Goal: Task Accomplishment & Management: Complete application form

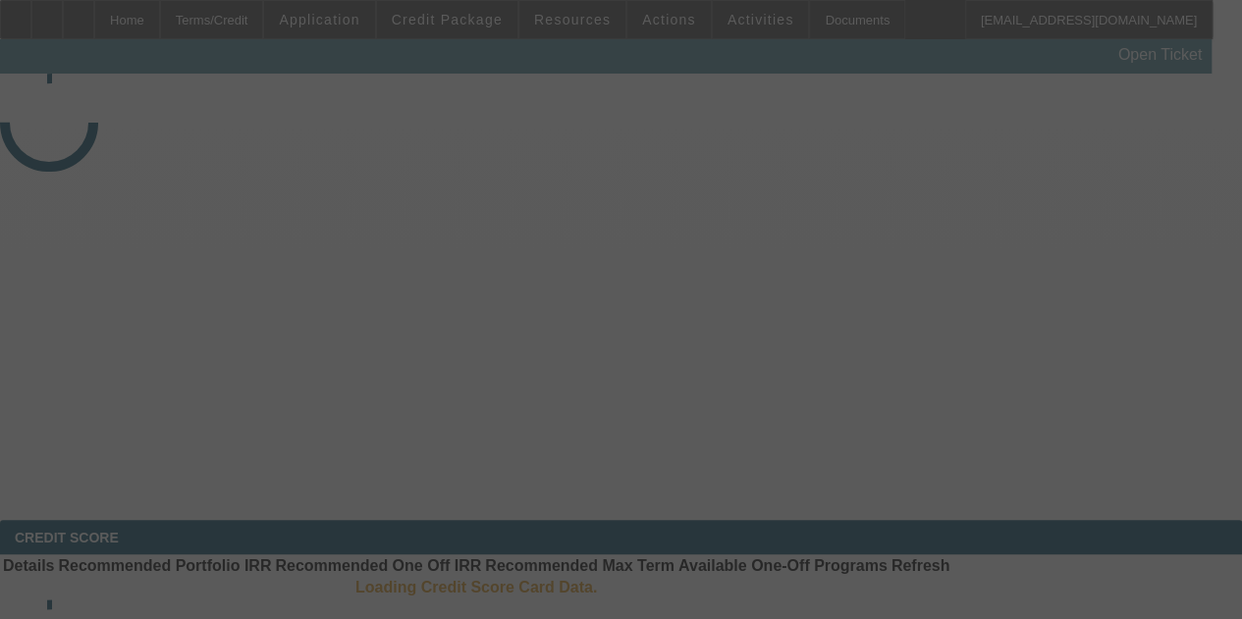
select select "4"
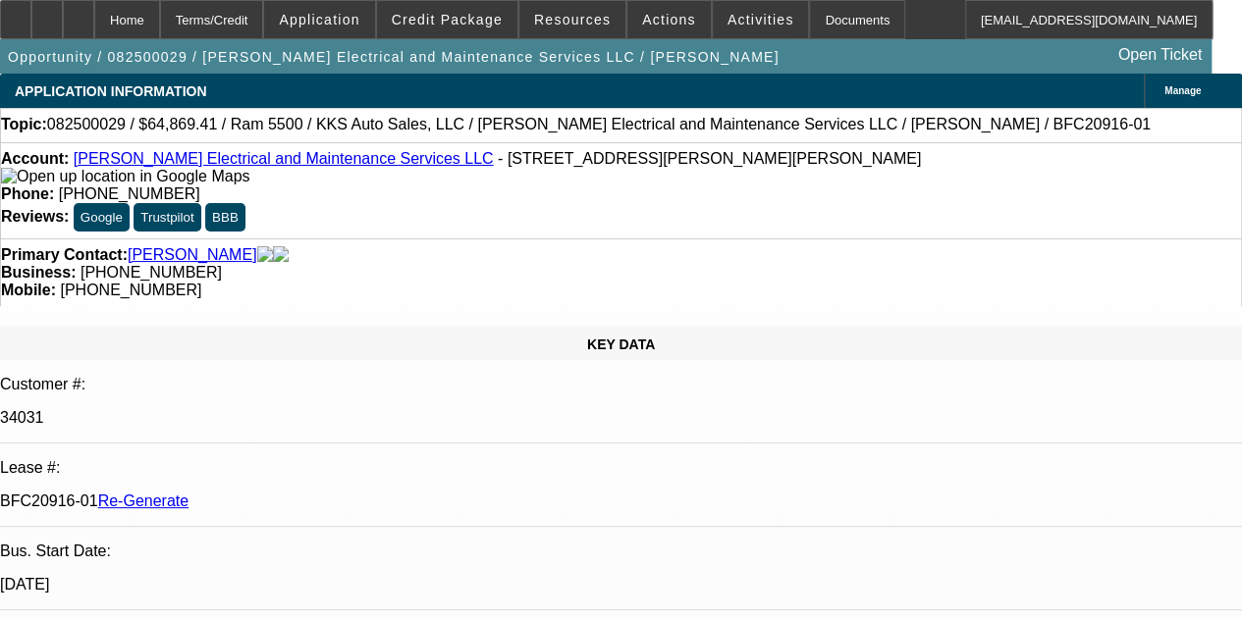
select select "0.1"
select select "2"
select select "0"
select select "6"
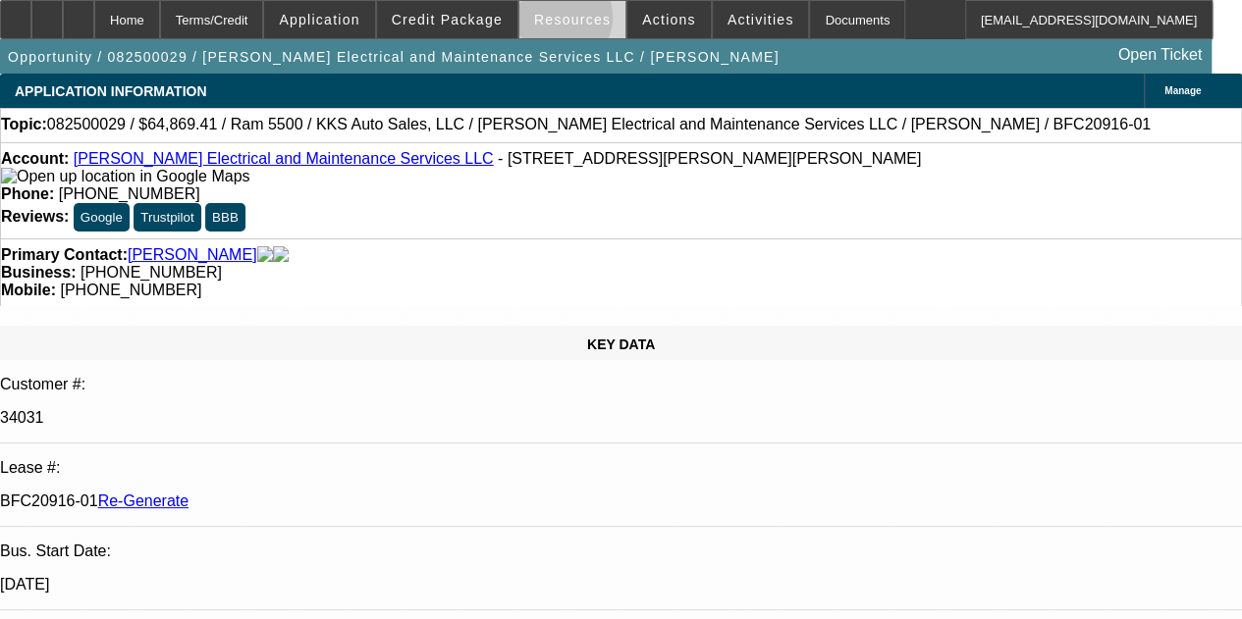
click at [562, 21] on span "Resources" at bounding box center [572, 20] width 77 height 16
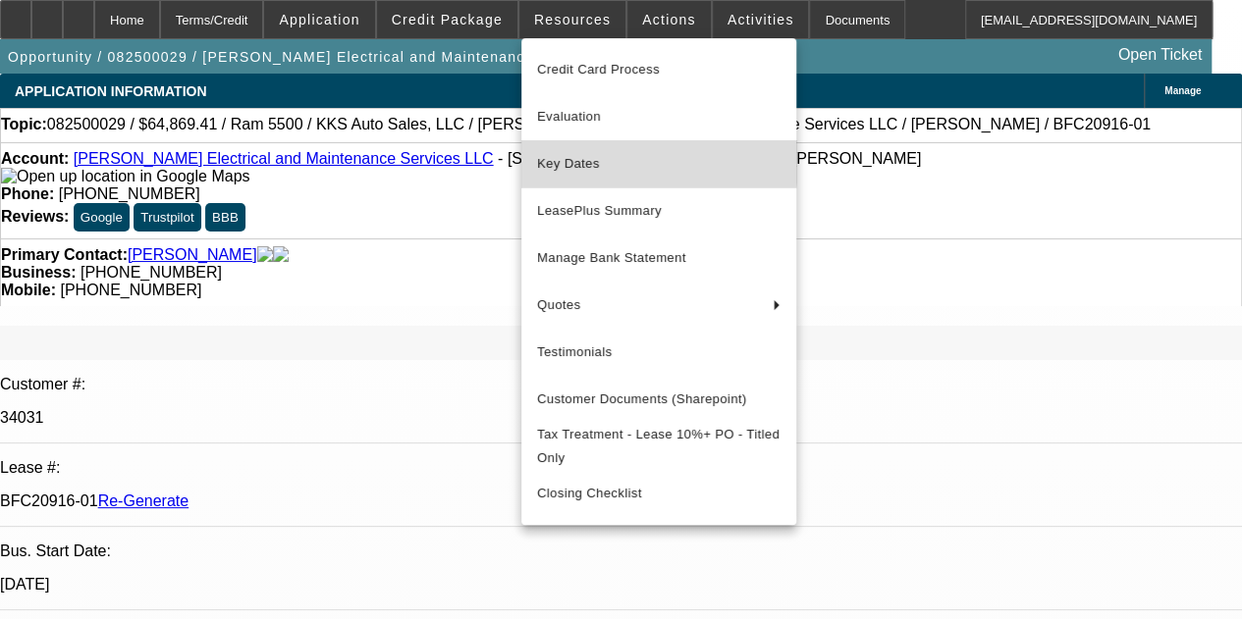
click at [580, 156] on span "Key Dates" at bounding box center [658, 164] width 243 height 24
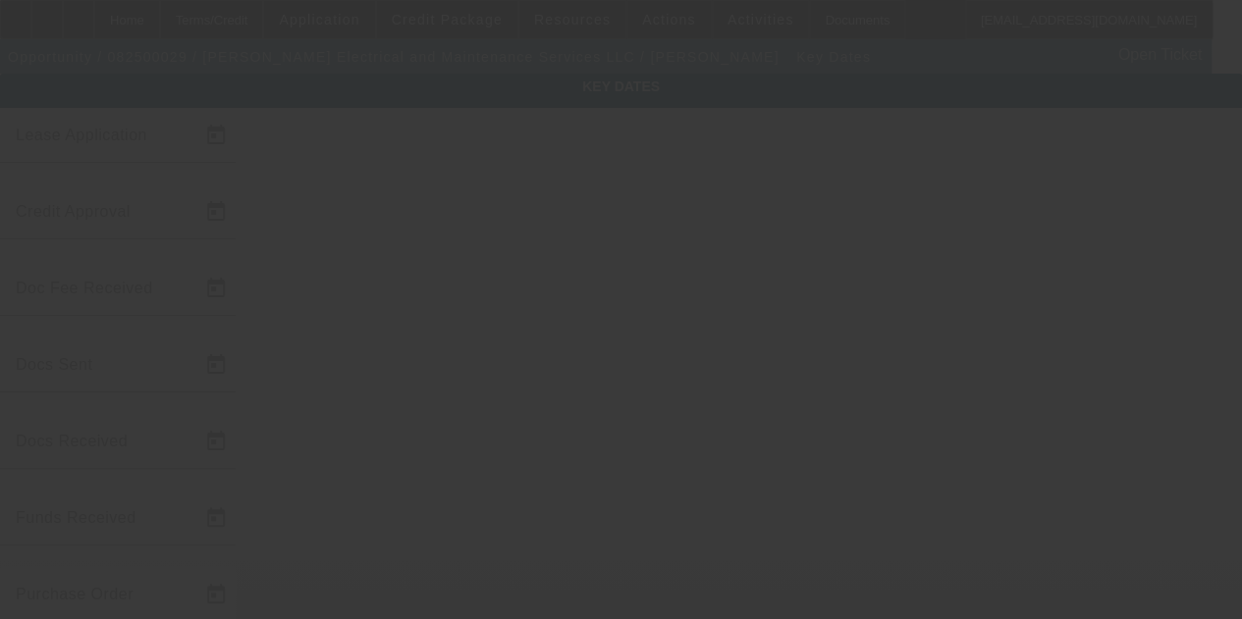
type input "8/4/2025"
type input "8/5/2025"
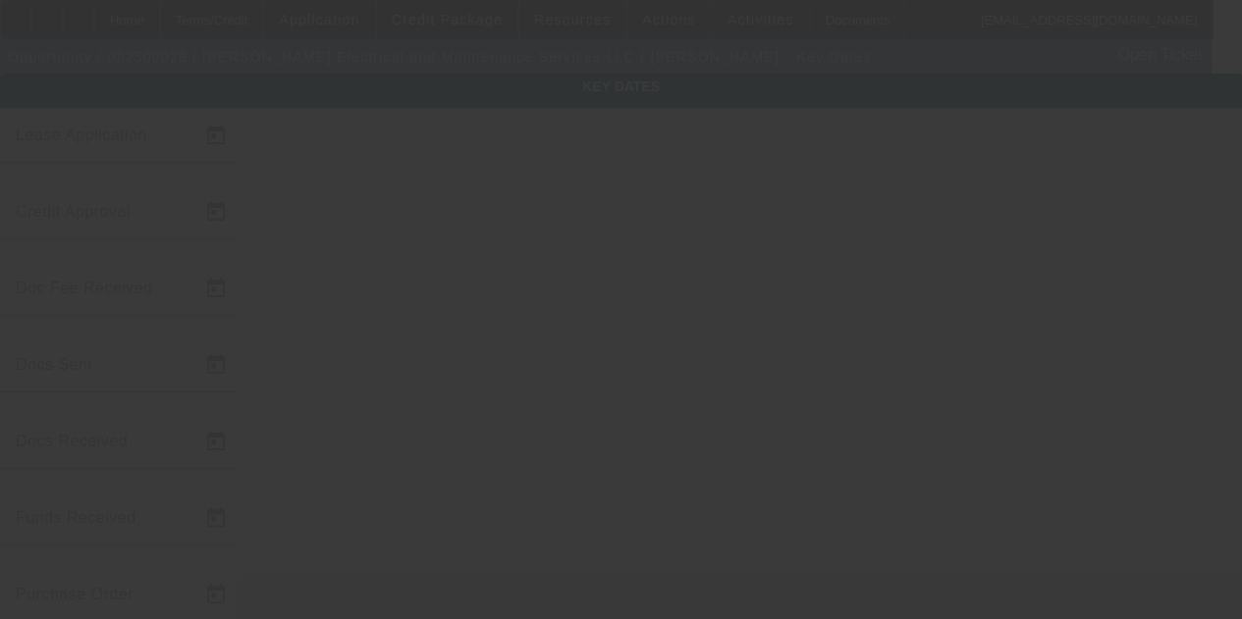
type input "8/5/2025"
type input "8/11/2025"
type input "8/15/2025"
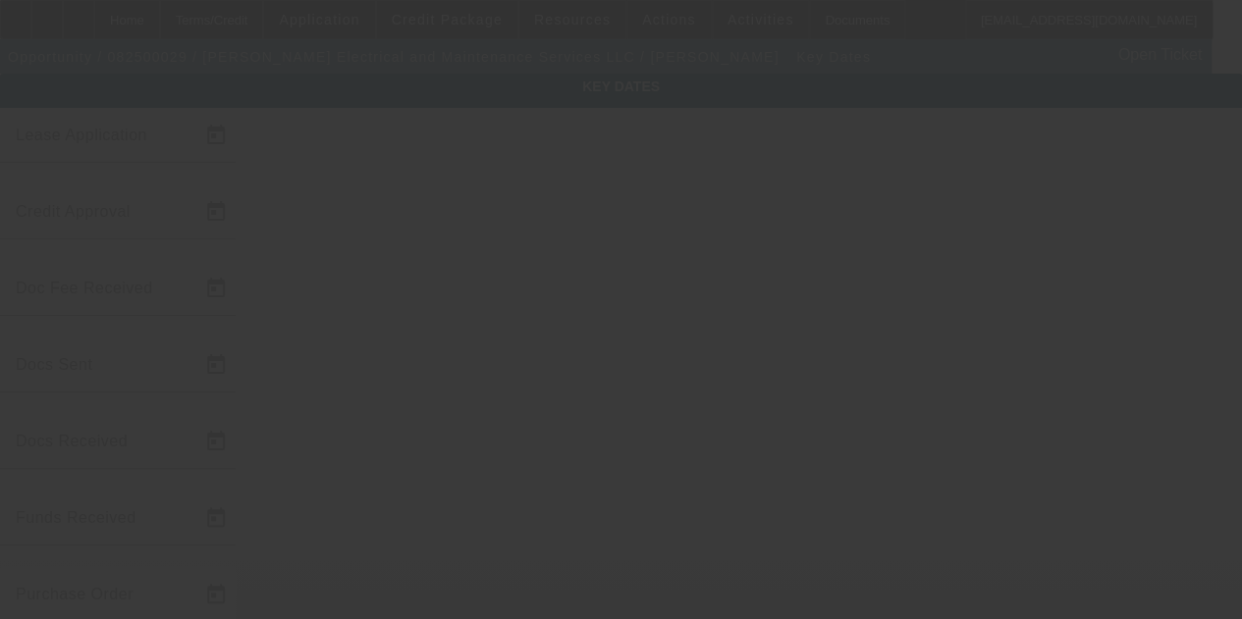
type input "9/15/2025"
type input "8/13/2025"
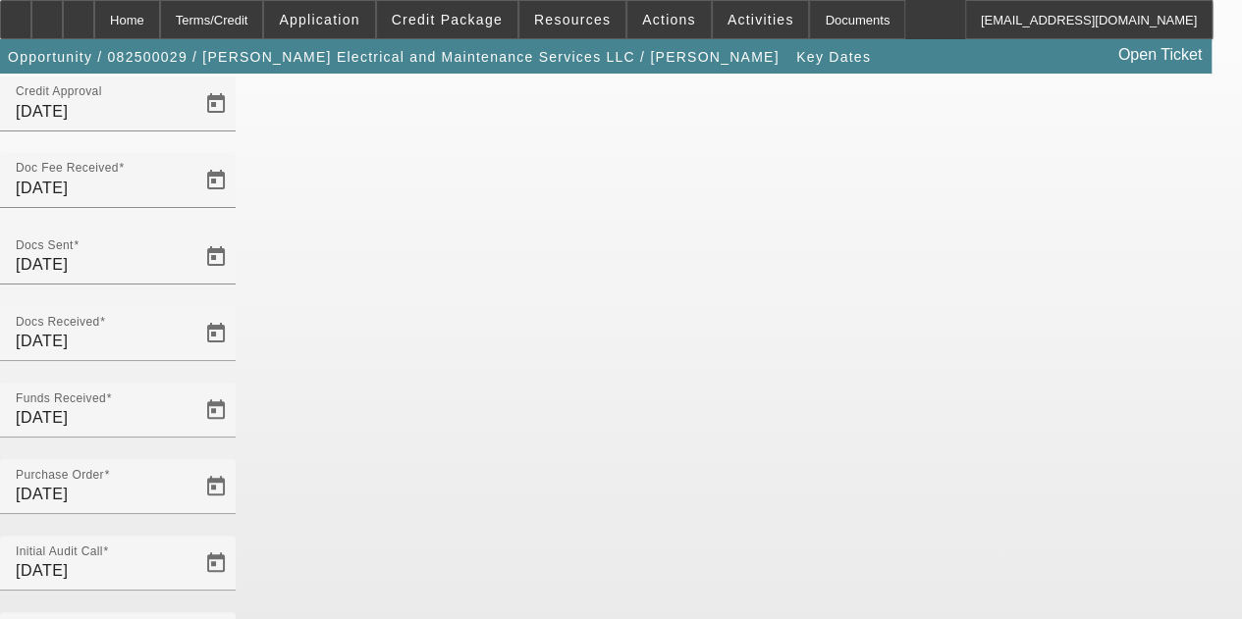
scroll to position [128, 0]
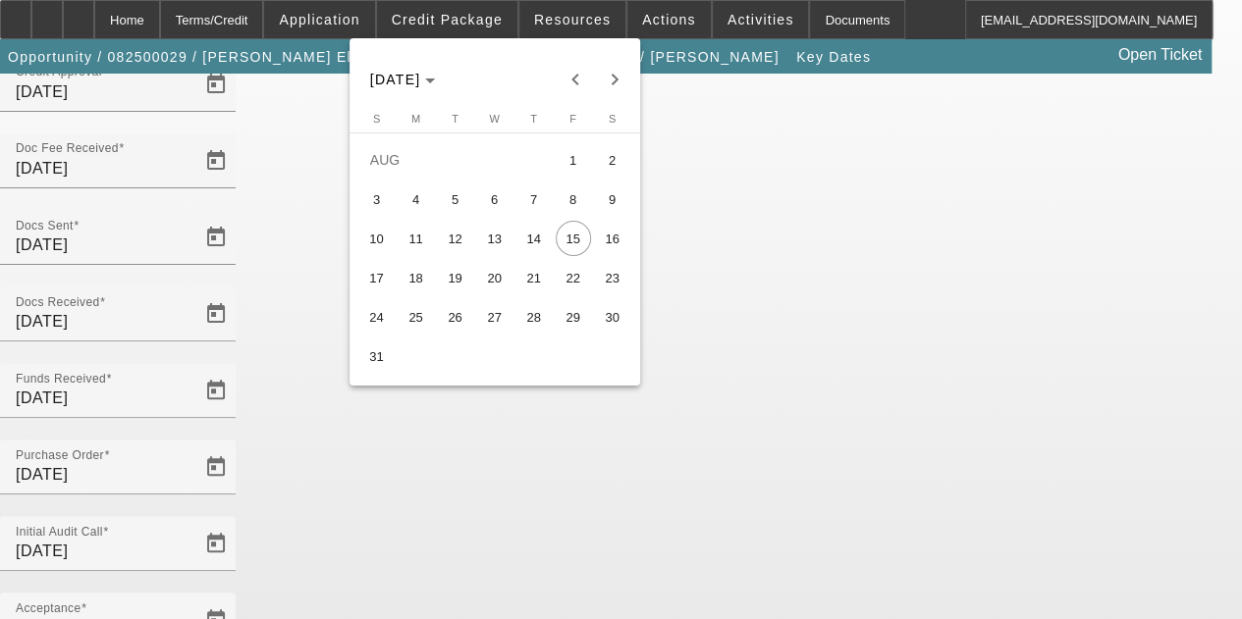
click at [500, 246] on span "13" at bounding box center [494, 238] width 35 height 35
type input "8/13/2025"
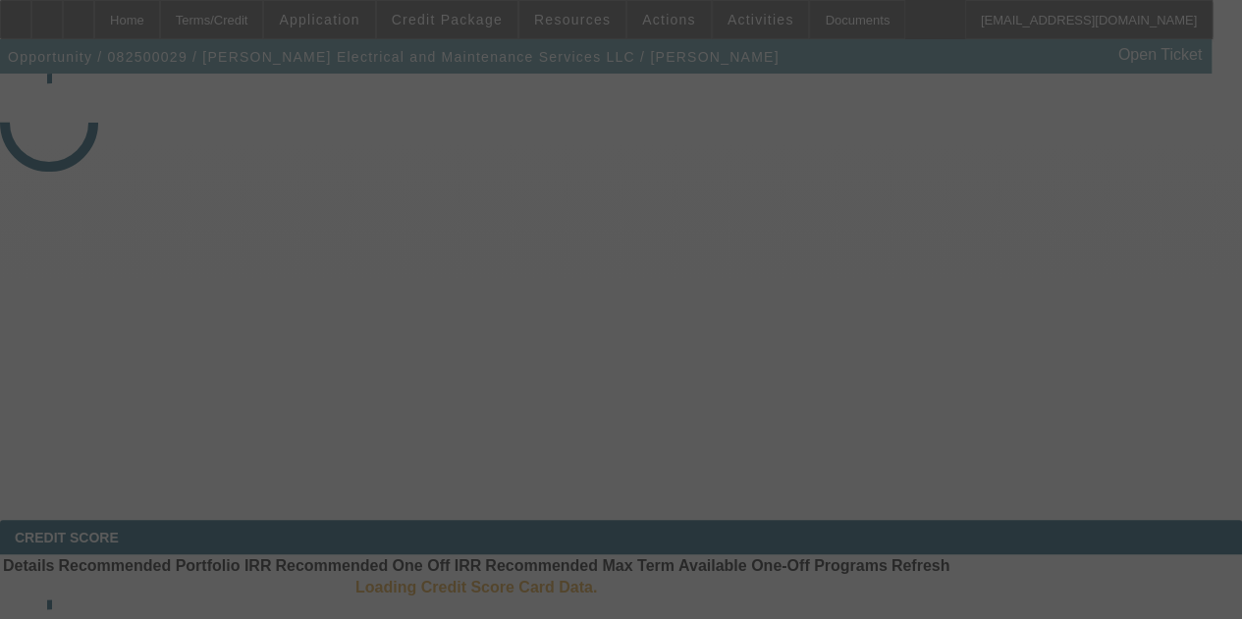
select select "4"
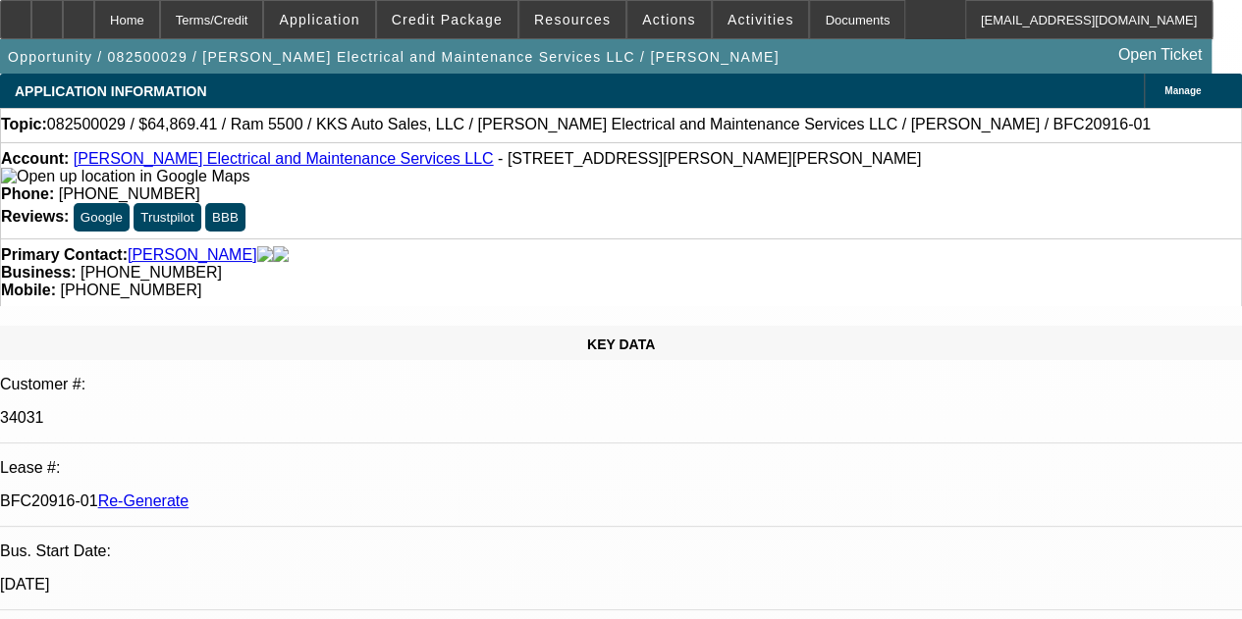
select select "0.1"
select select "2"
select select "0"
select select "6"
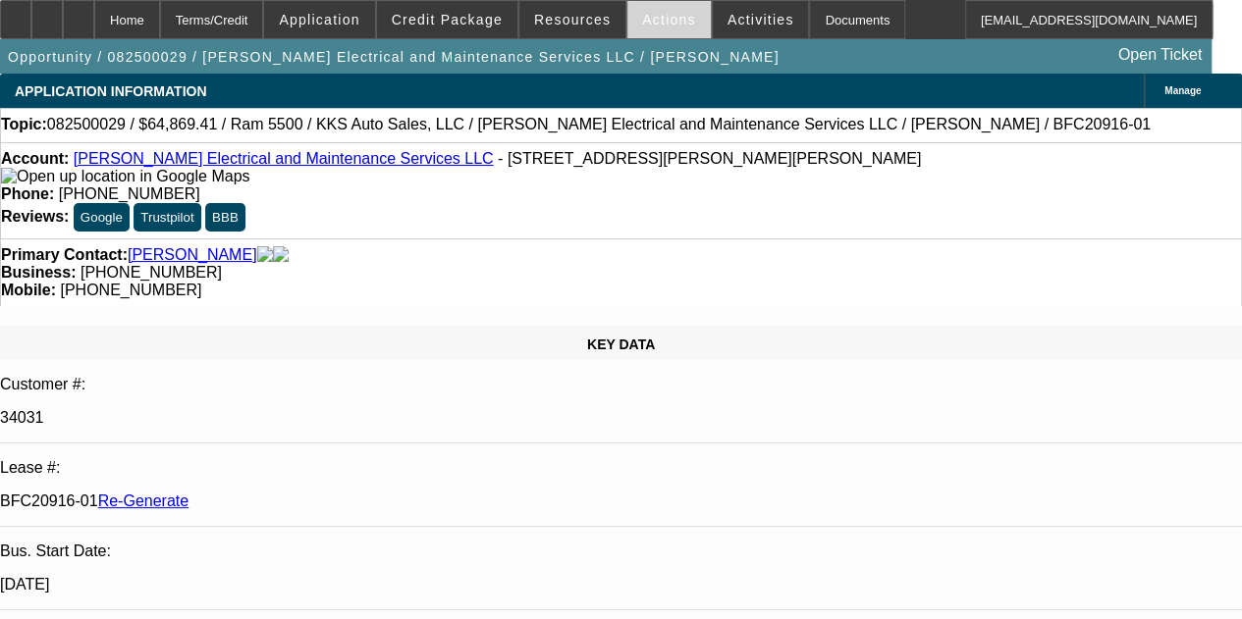
click at [642, 20] on span "Actions" at bounding box center [669, 20] width 54 height 16
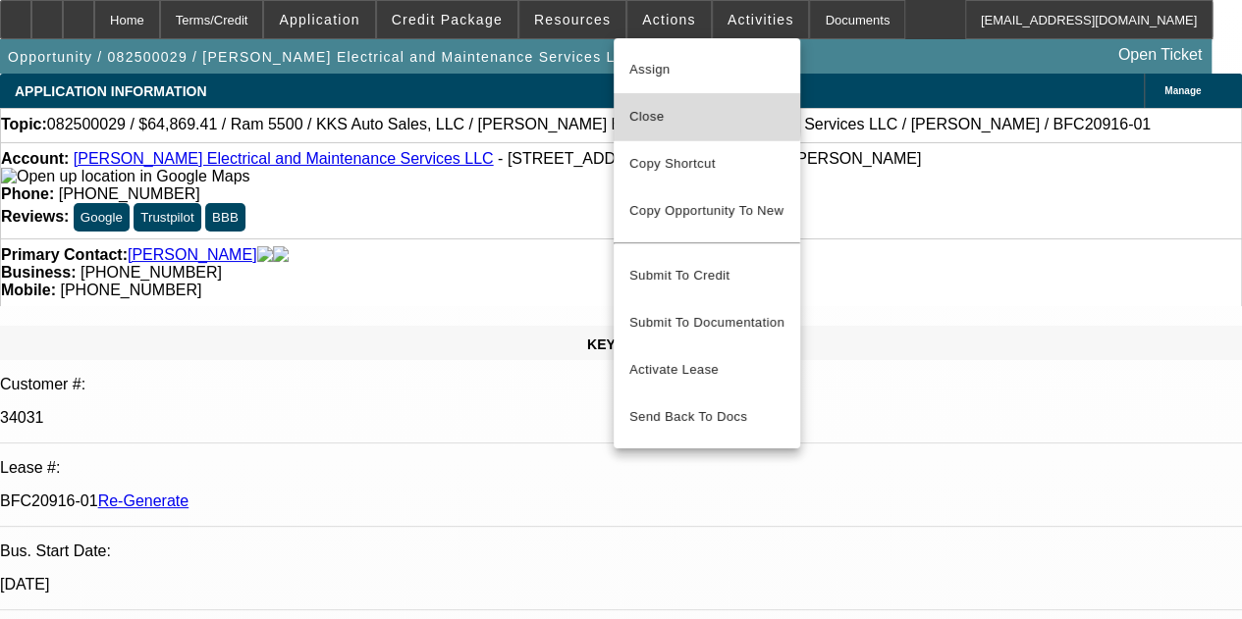
click at [654, 112] on span "Close" at bounding box center [706, 117] width 155 height 24
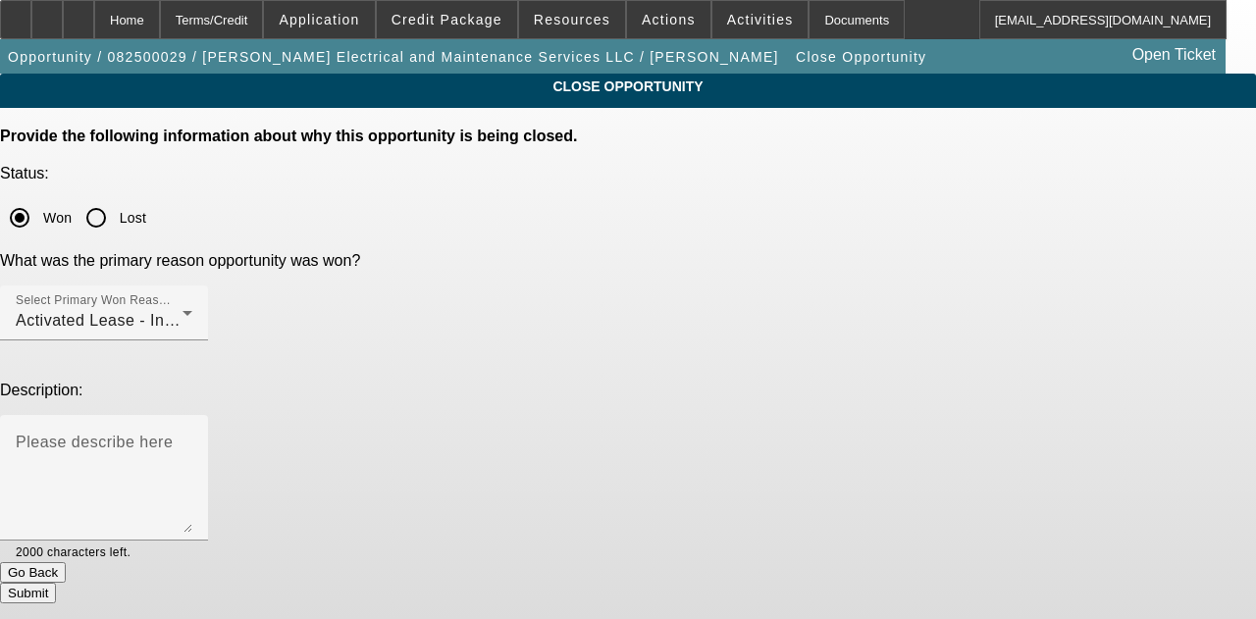
click at [56, 583] on button "Submit" at bounding box center [28, 593] width 56 height 21
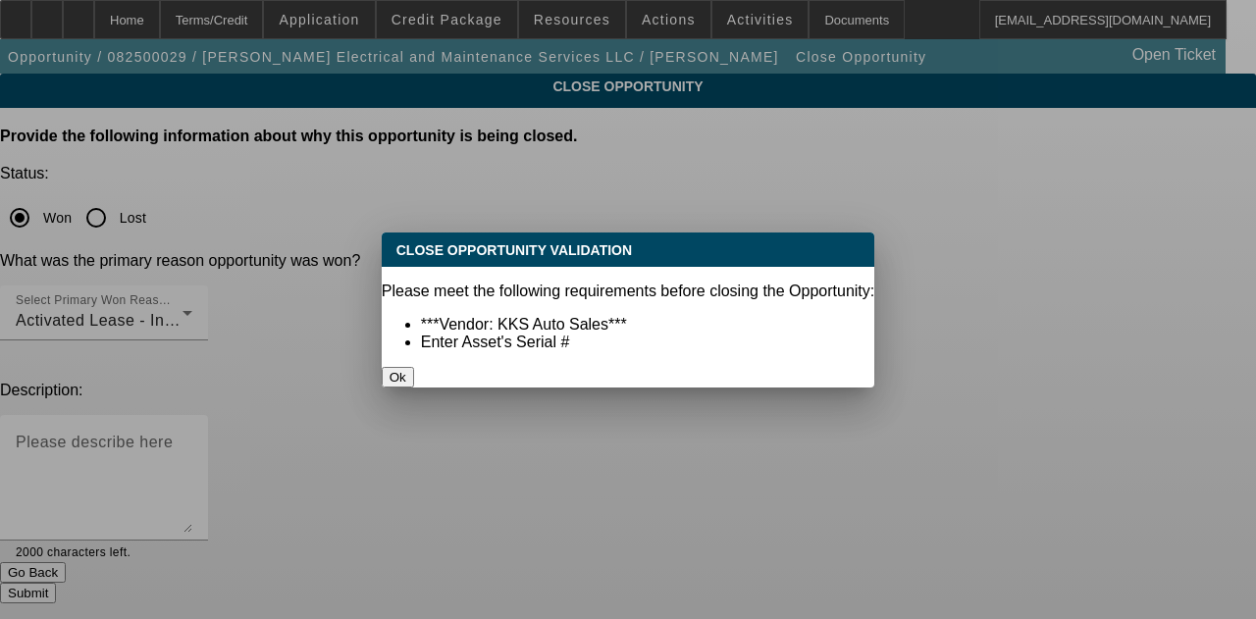
click at [414, 367] on button "Ok" at bounding box center [398, 377] width 32 height 21
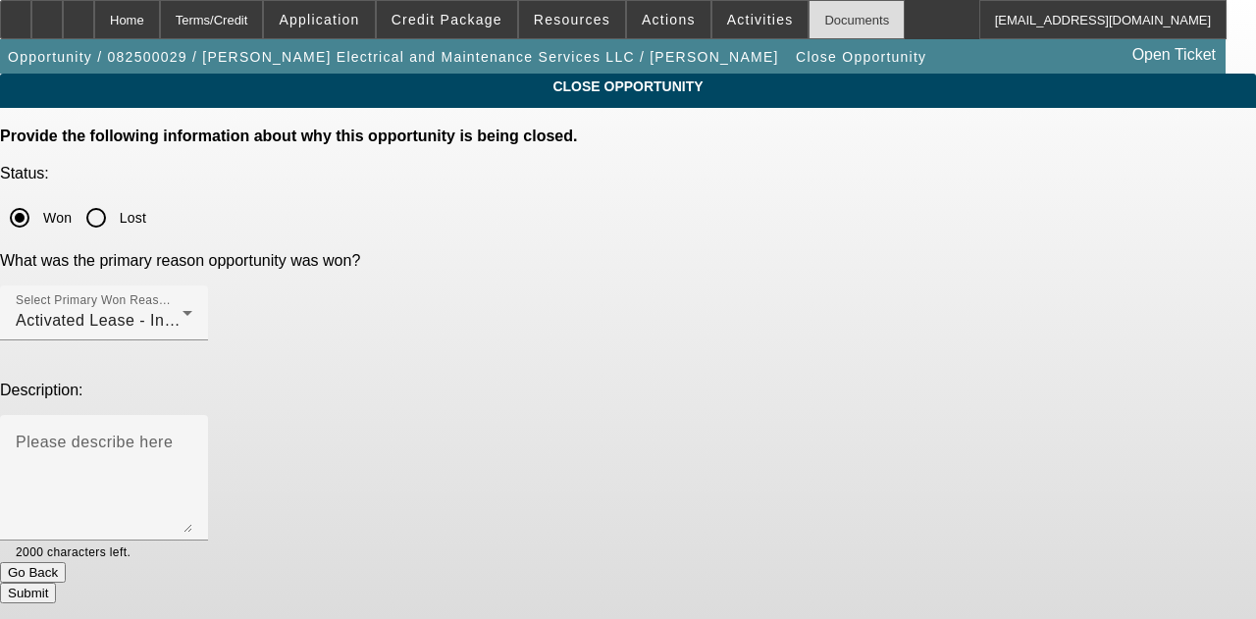
click at [811, 17] on div "Documents" at bounding box center [857, 19] width 96 height 39
click at [56, 583] on button "Submit" at bounding box center [28, 593] width 56 height 21
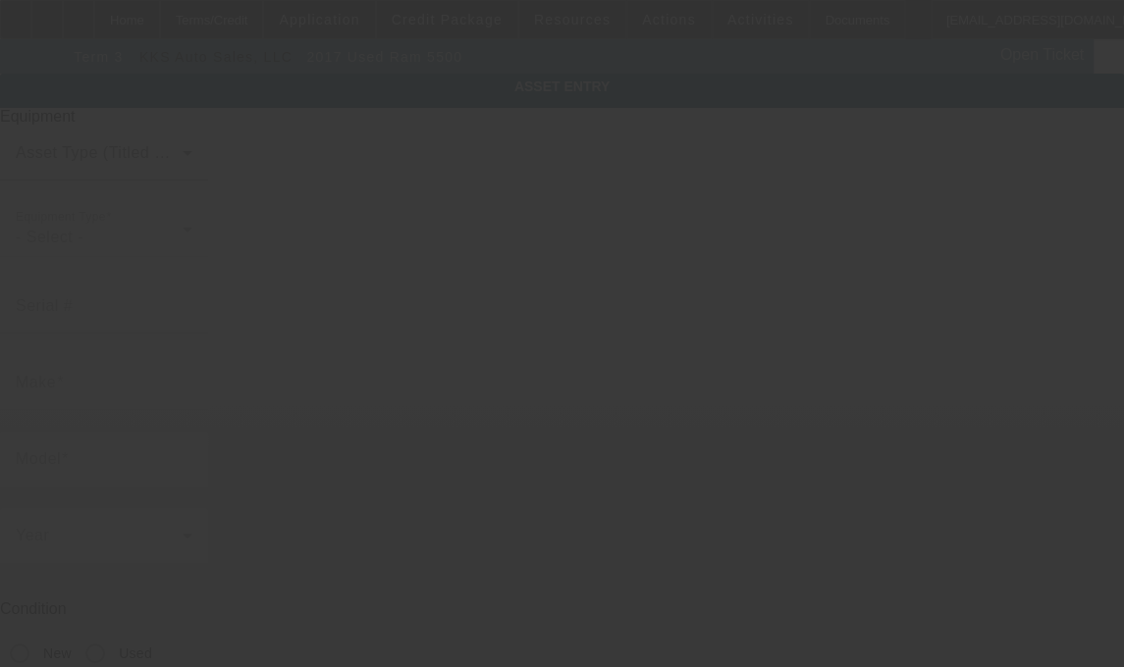
type input "[US_VEHICLE_IDENTIFICATION_NUMBER]"
type input "Ram"
type input "5500"
radio input "true"
type textarea "with"
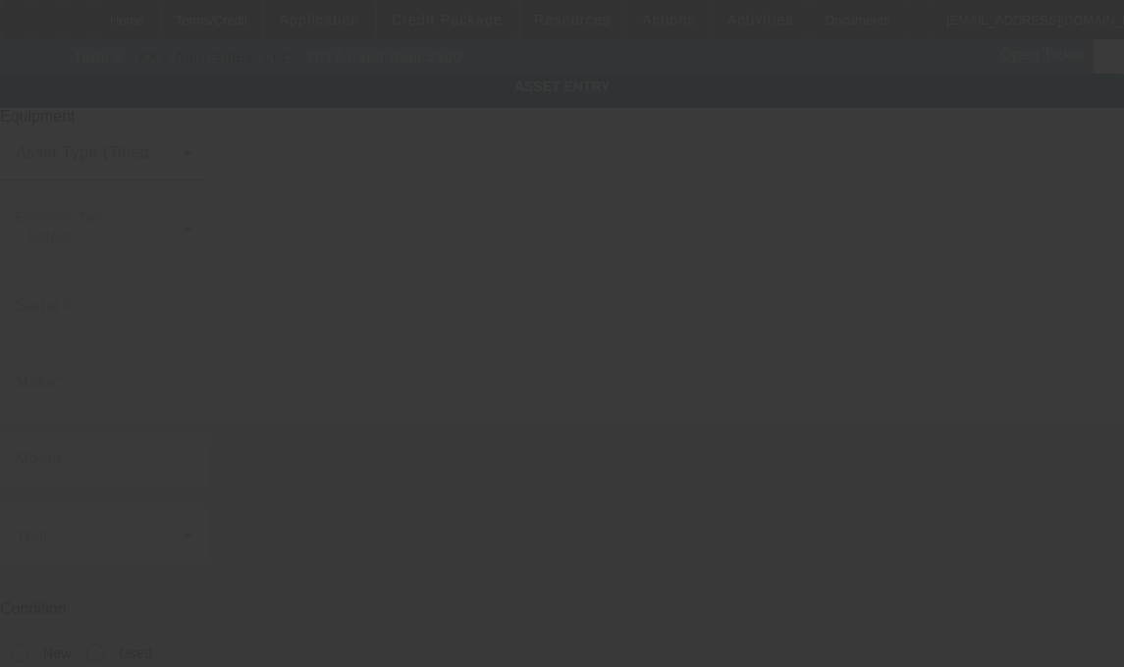
type input "[GEOGRAPHIC_DATA]"
type input "70769"
type input "Ascension"
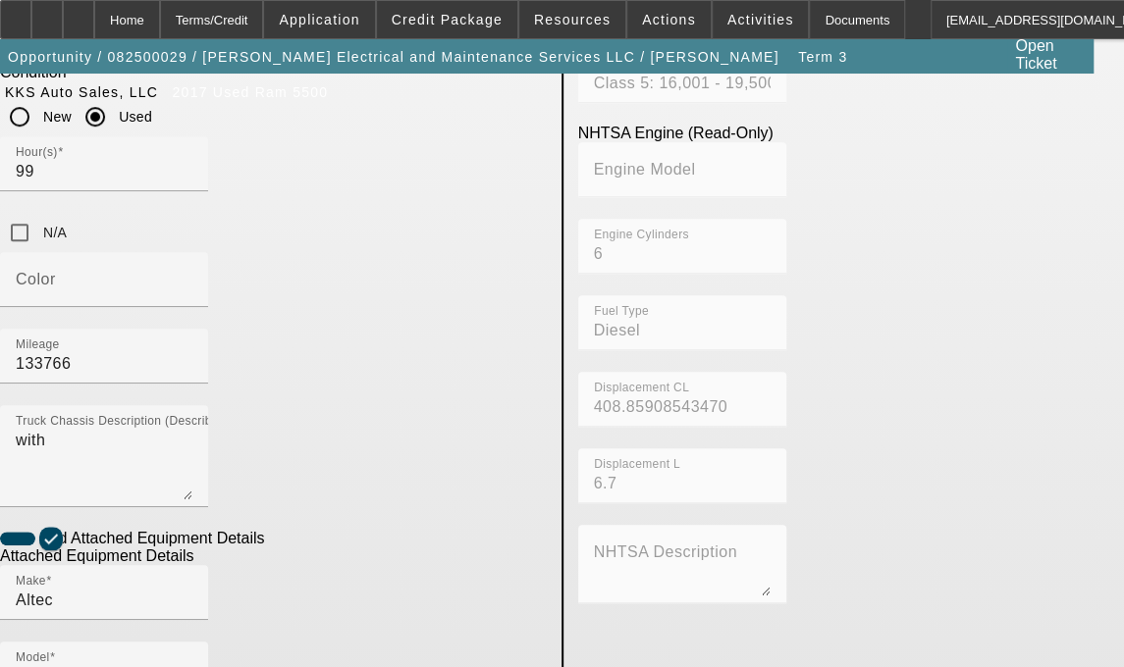
scroll to position [559, 0]
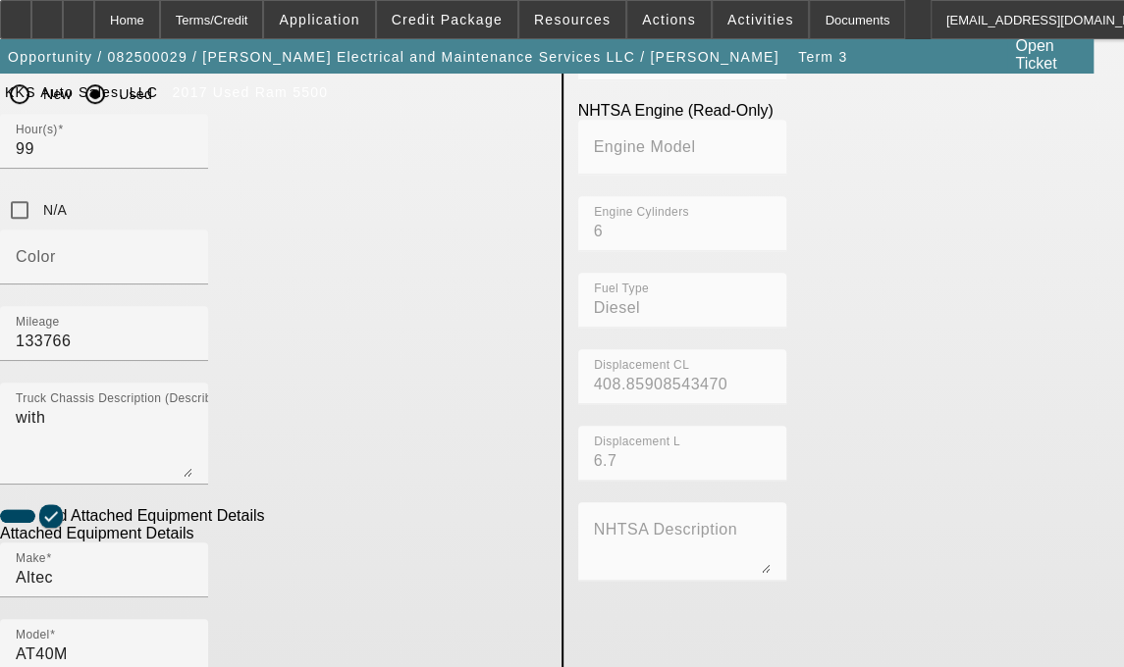
checkbox input "true"
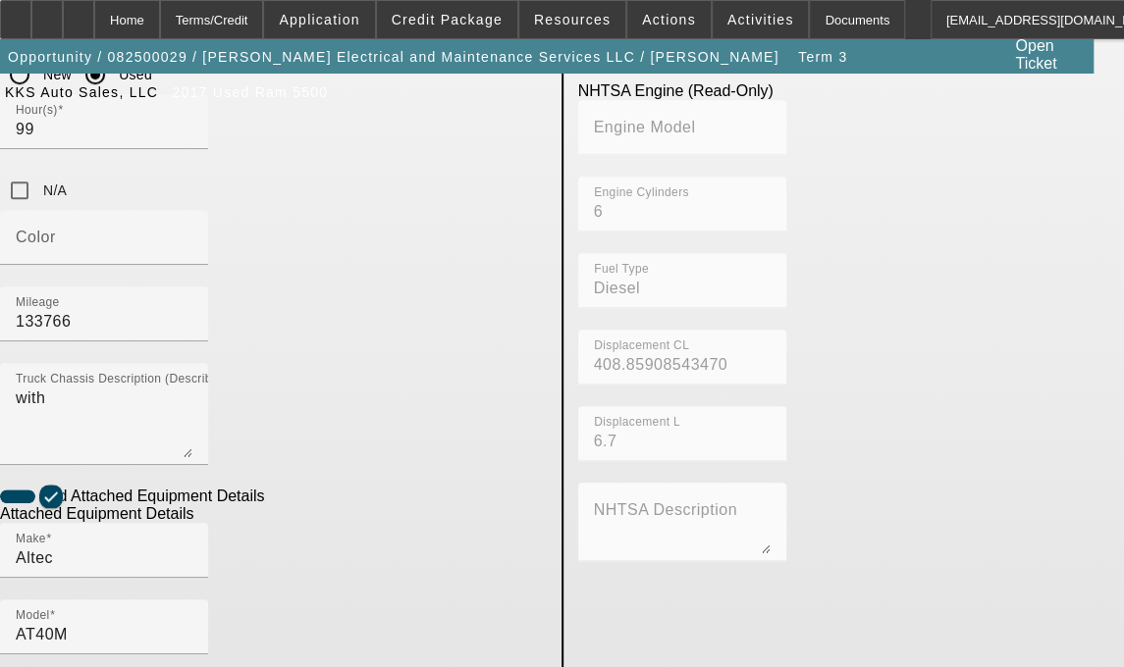
scroll to position [670, 0]
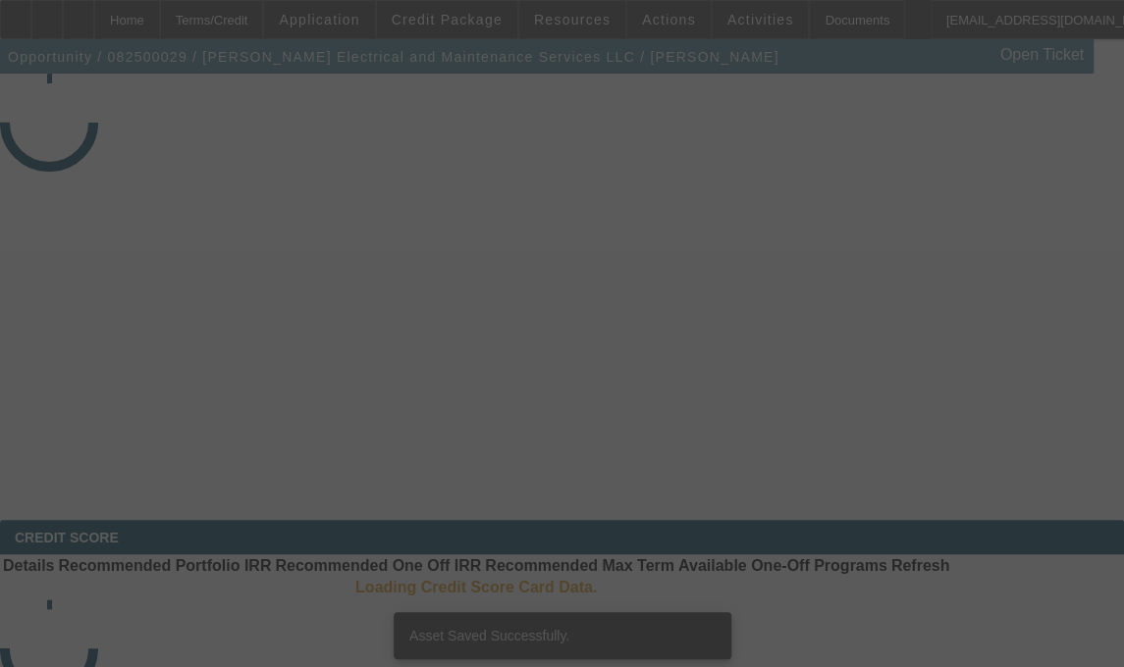
select select "4"
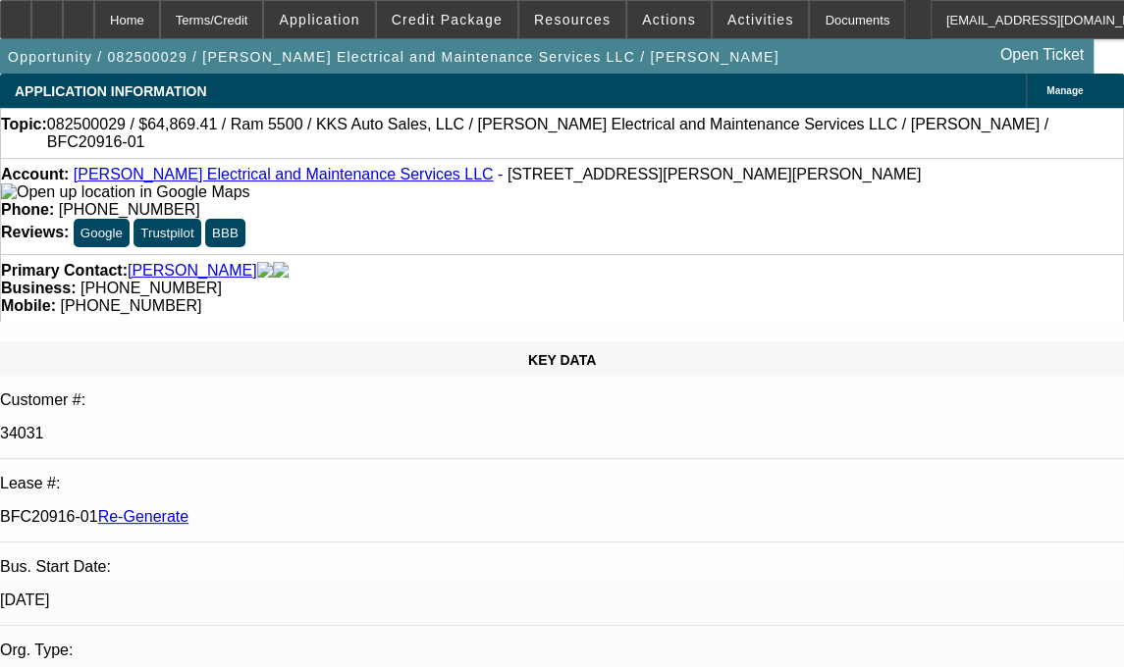
select select "0.1"
select select "2"
select select "0"
select select "6"
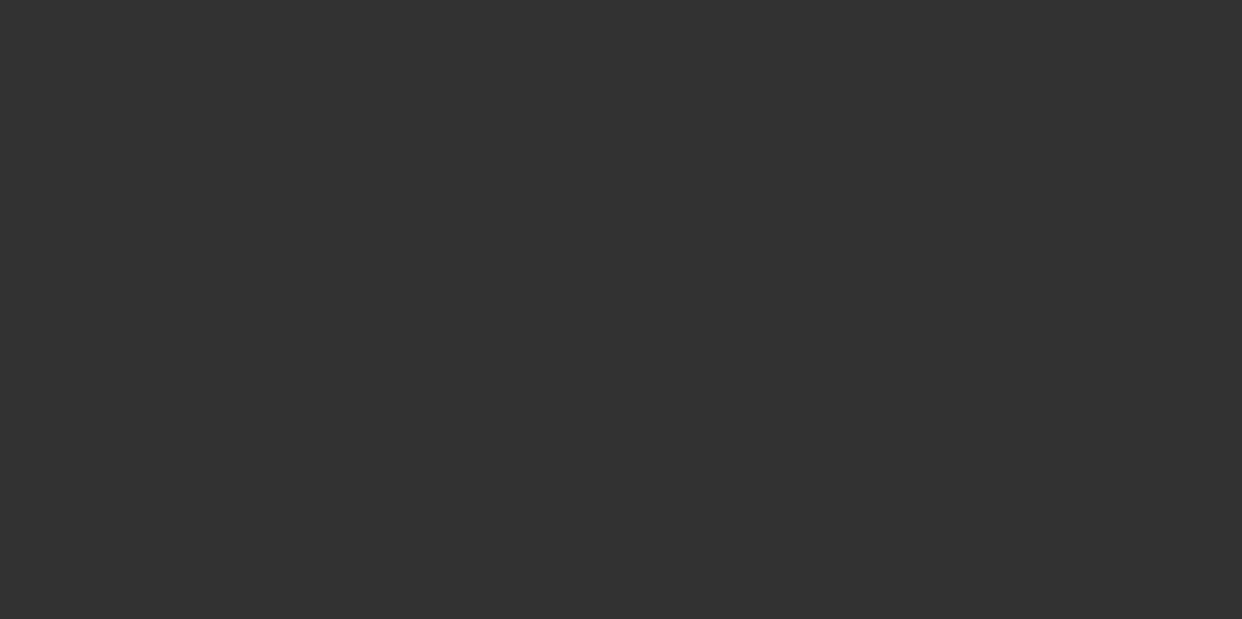
select select "4"
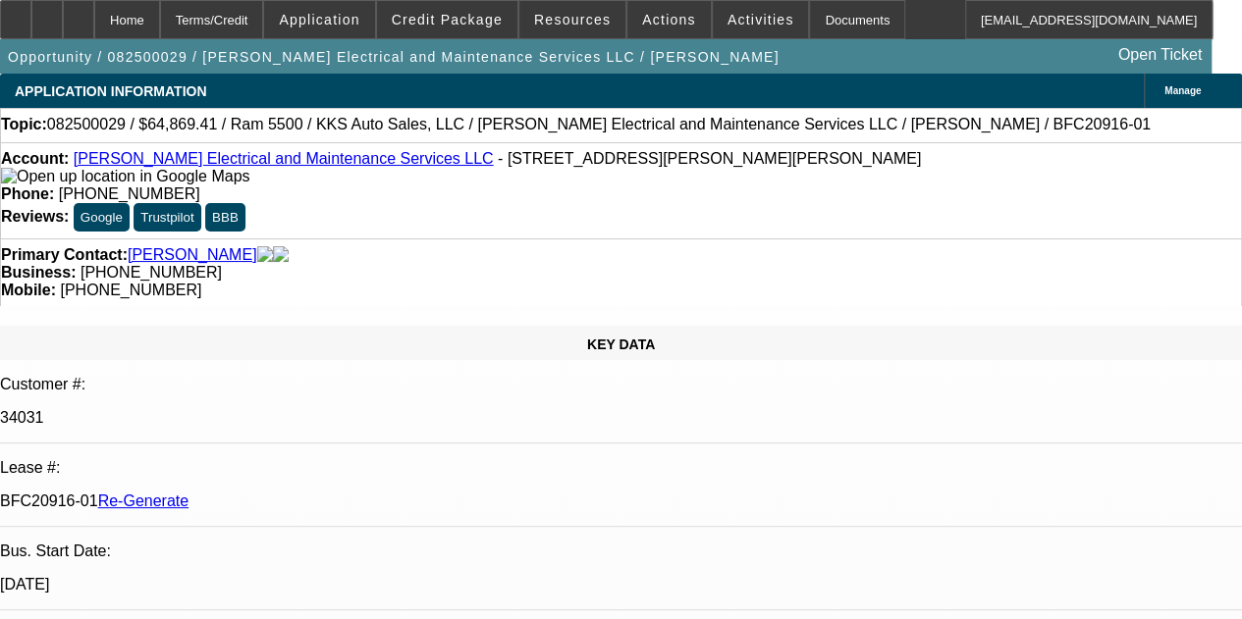
select select "0.1"
select select "2"
select select "0"
select select "6"
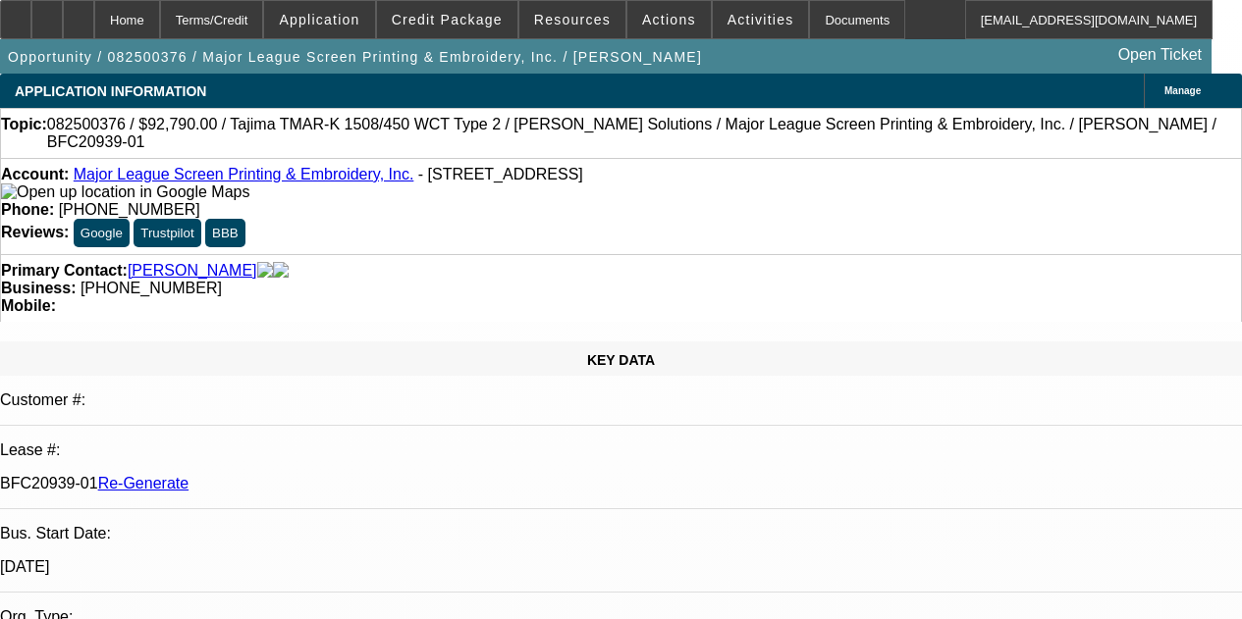
select select "3"
select select "0"
select select "2"
select select "0.1"
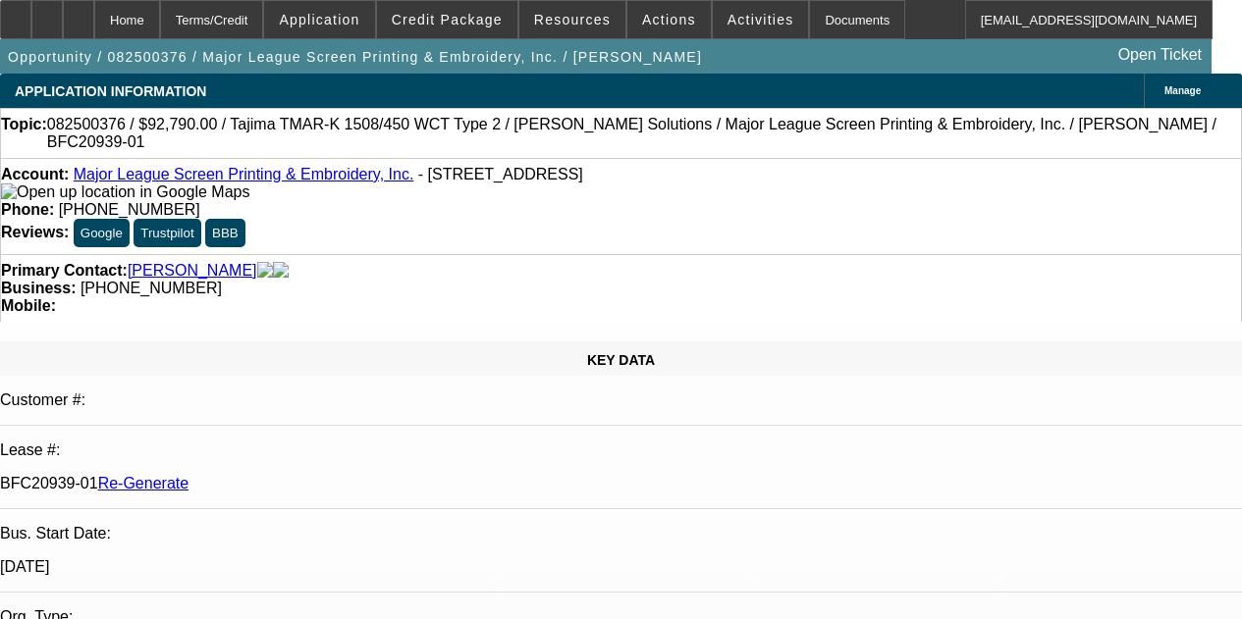
select select "4"
click at [840, 26] on div "Documents" at bounding box center [857, 19] width 96 height 39
click at [728, 17] on span "Activities" at bounding box center [760, 20] width 67 height 16
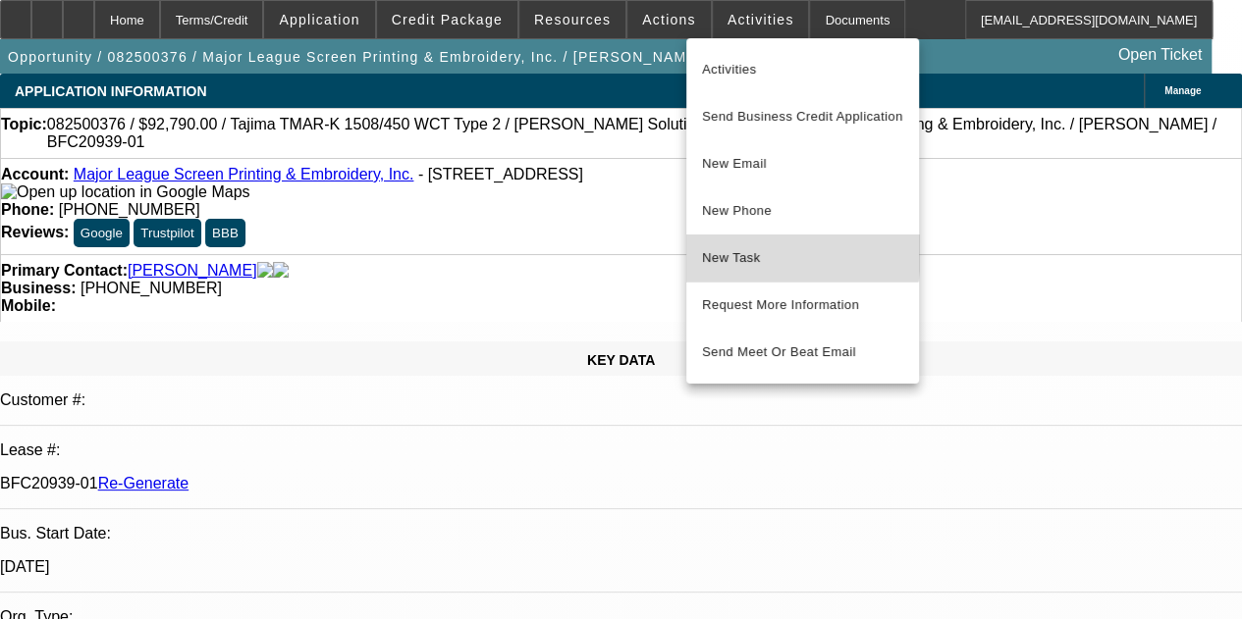
click at [732, 250] on span "New Task" at bounding box center [802, 258] width 201 height 24
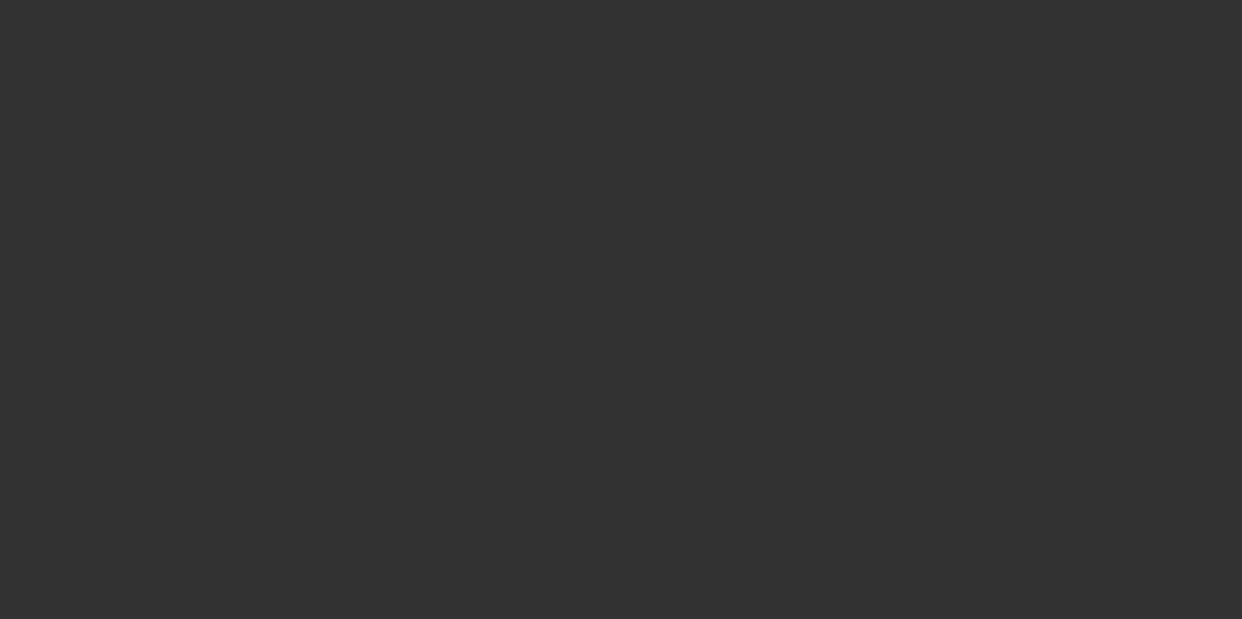
select select "4"
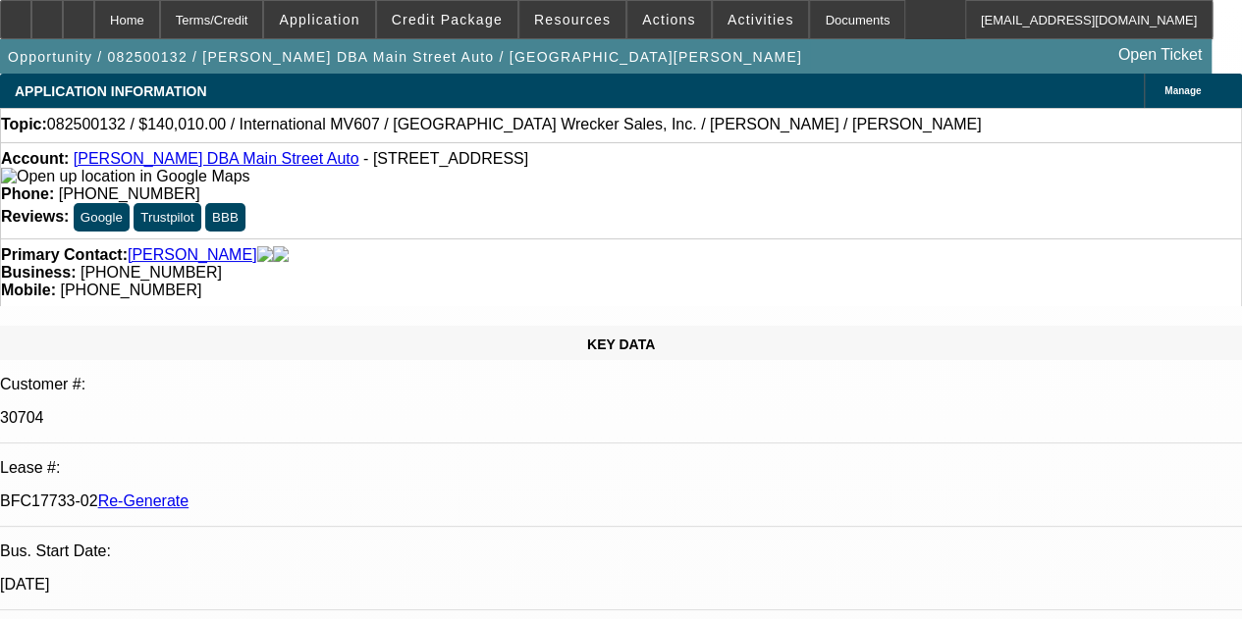
select select "0"
select select "2"
select select "0"
select select "6"
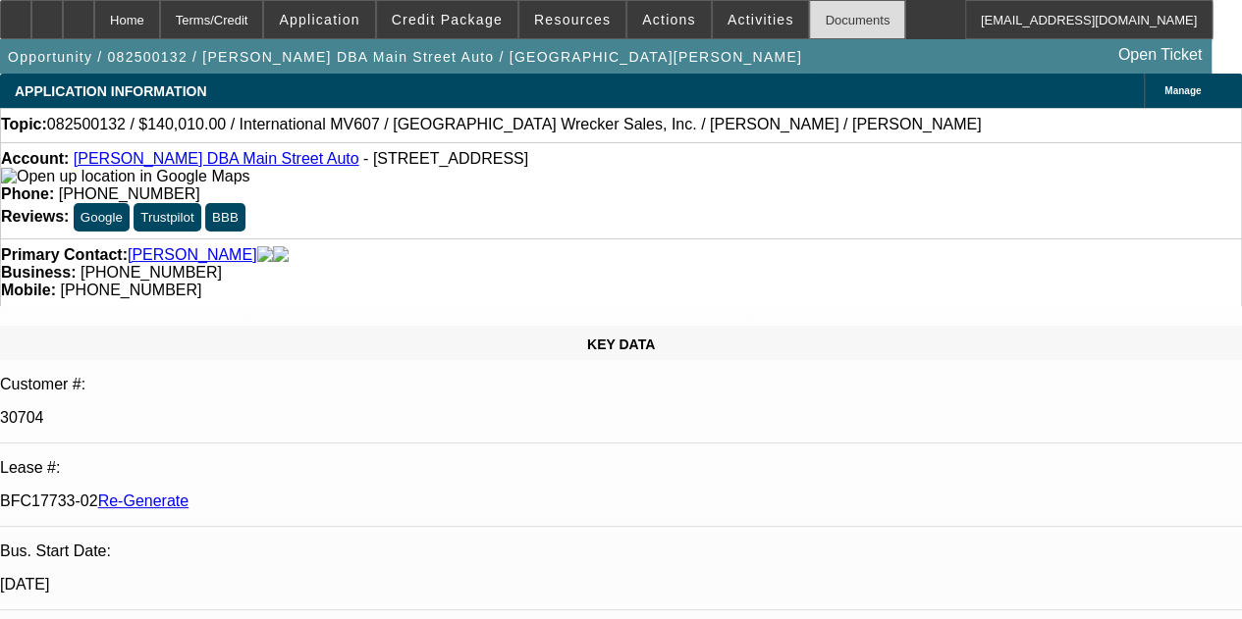
click at [813, 9] on div "Documents" at bounding box center [857, 19] width 96 height 39
click at [727, 16] on span "Activities" at bounding box center [760, 20] width 67 height 16
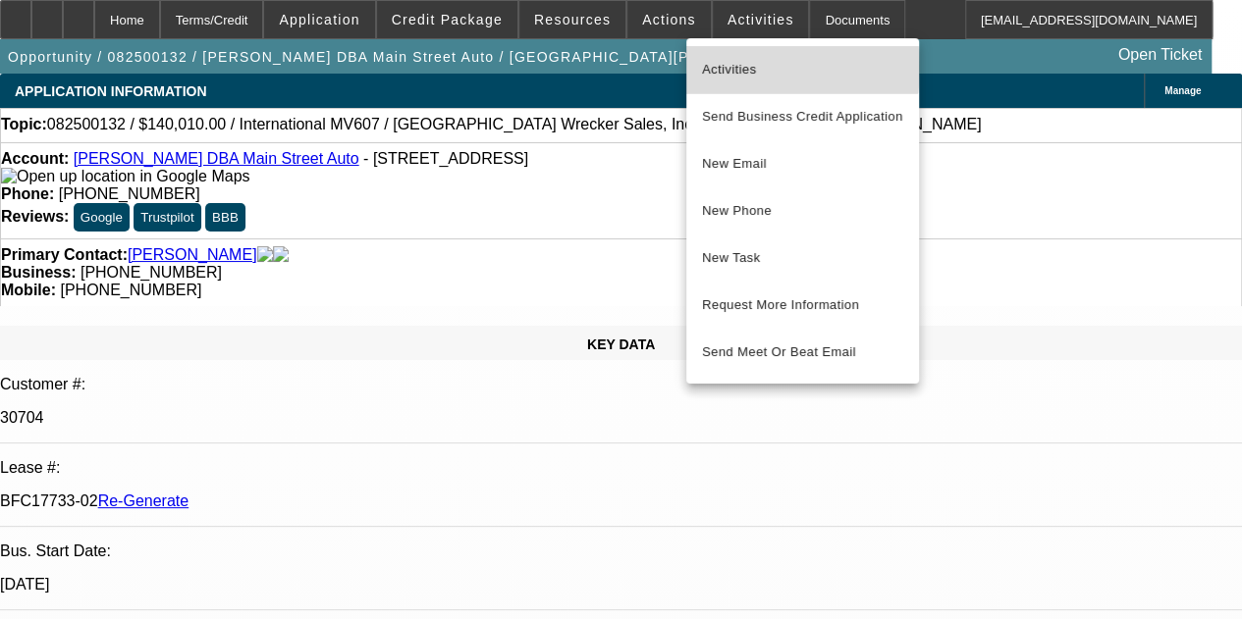
click at [740, 68] on span "Activities" at bounding box center [802, 70] width 201 height 24
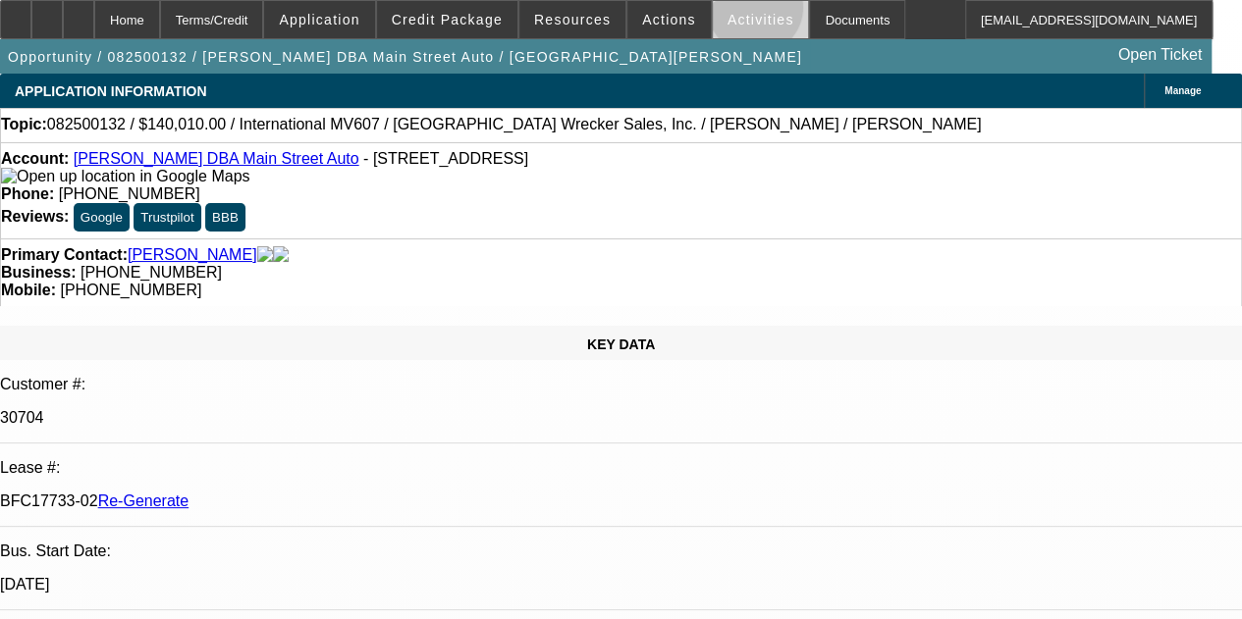
click at [728, 12] on span "Activities" at bounding box center [760, 20] width 67 height 16
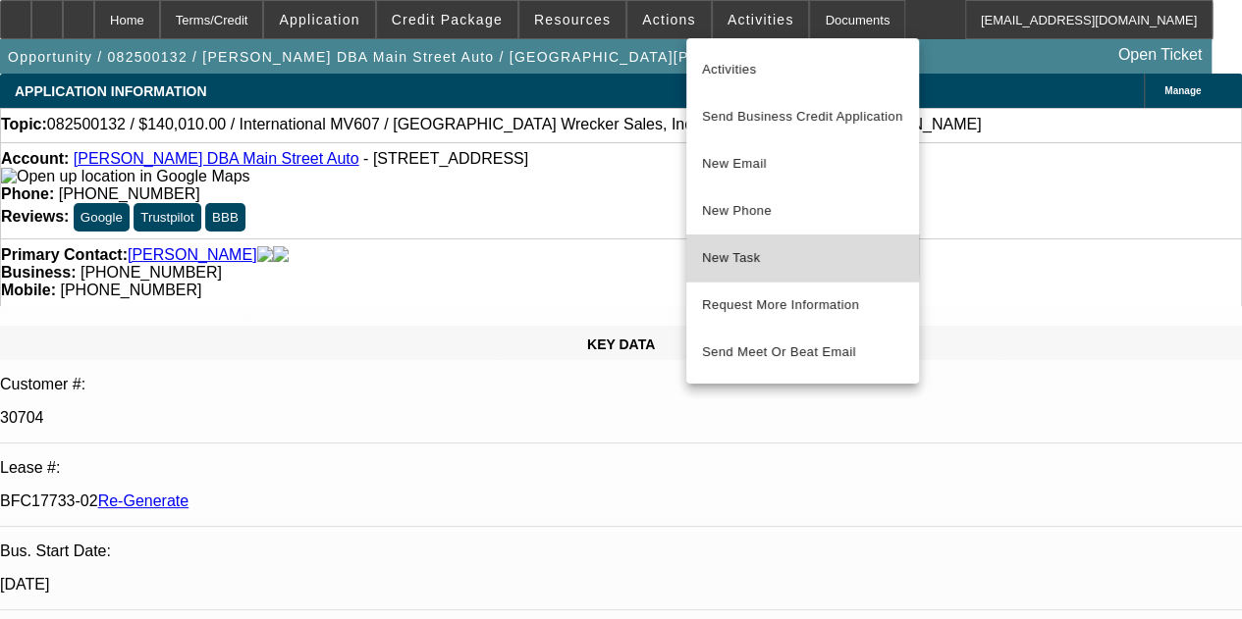
click at [732, 253] on span "New Task" at bounding box center [802, 258] width 201 height 24
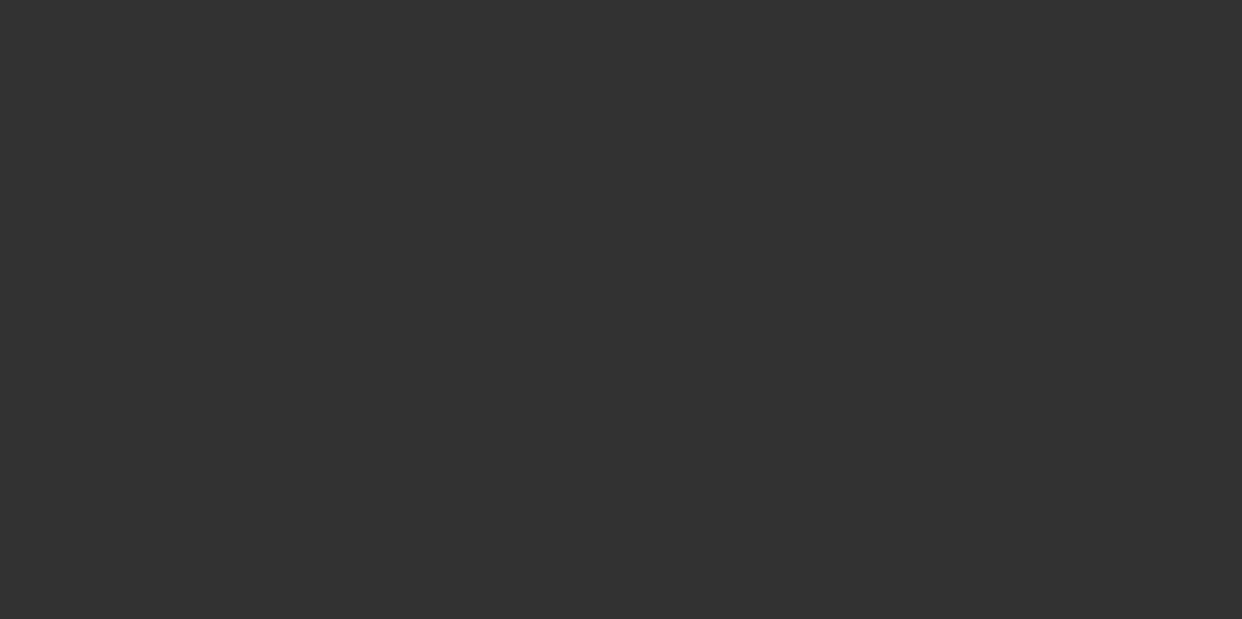
select select "4"
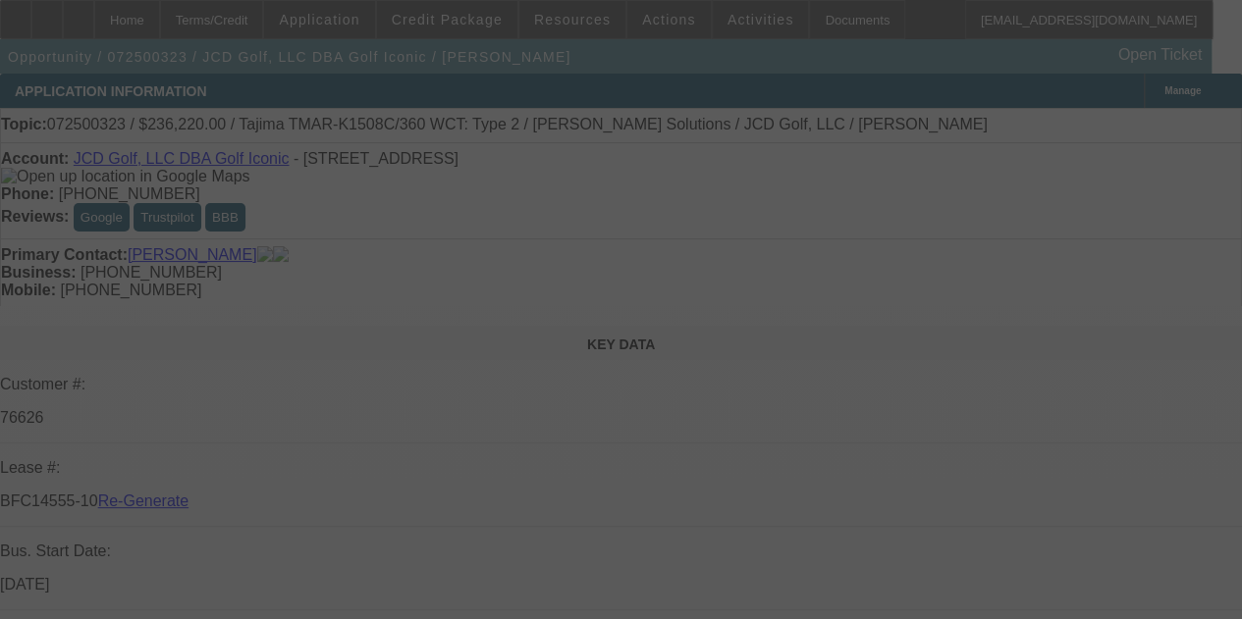
select select "0"
select select "2"
select select "0"
select select "6"
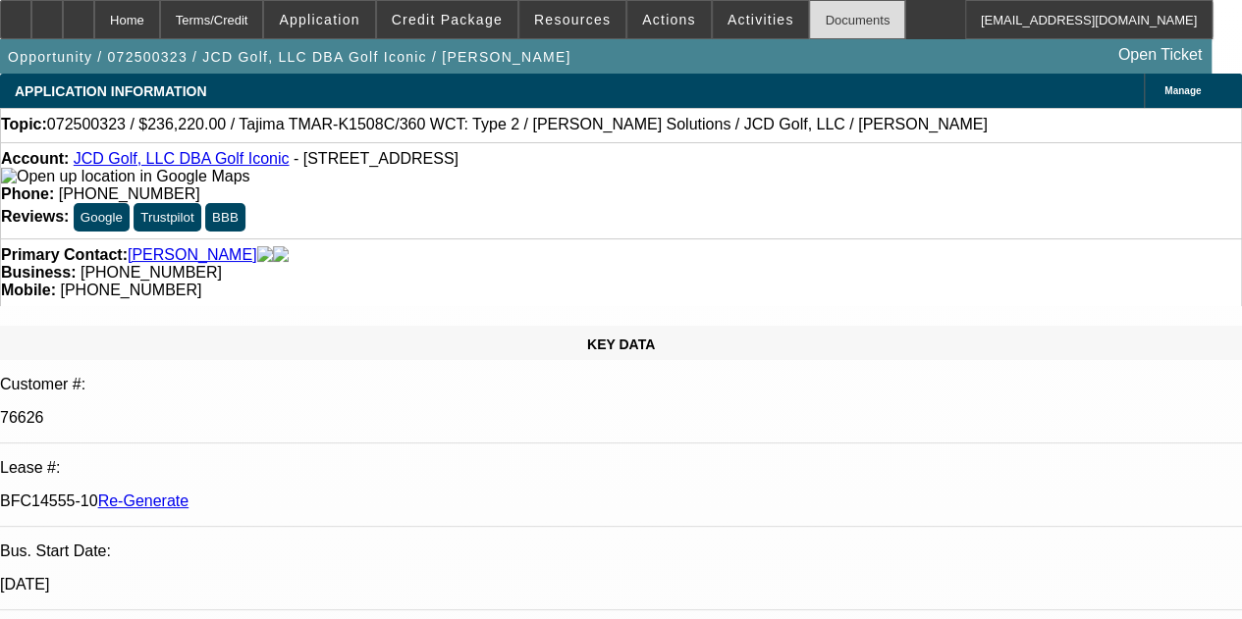
click at [809, 26] on div "Documents" at bounding box center [857, 19] width 96 height 39
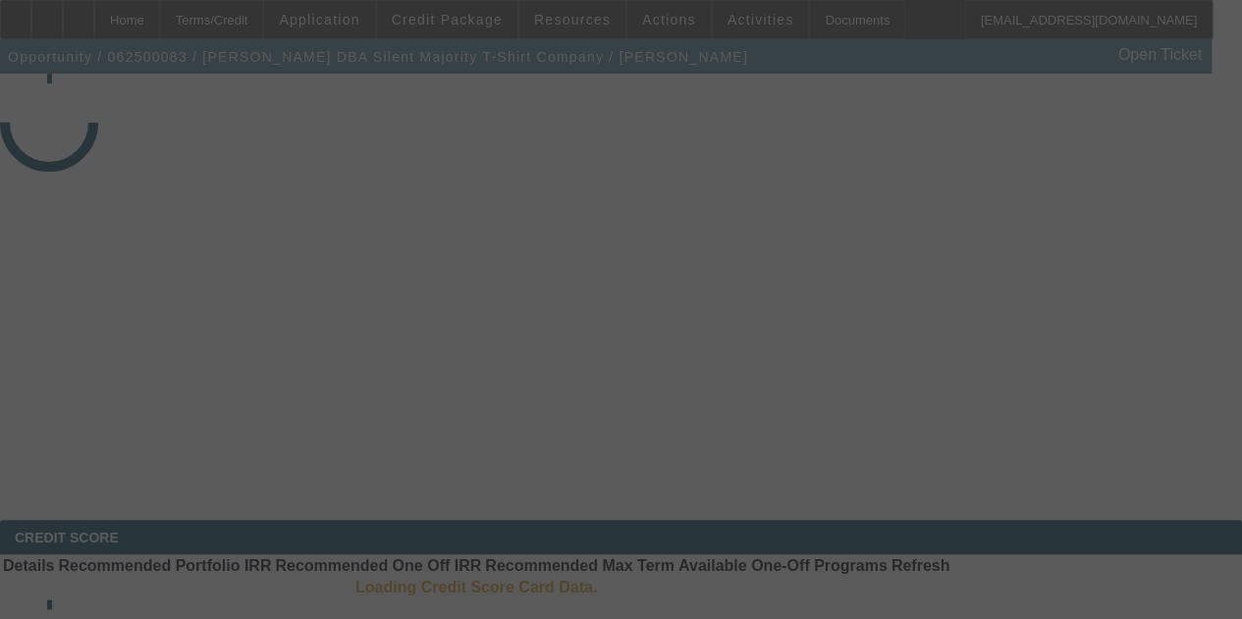
select select "3"
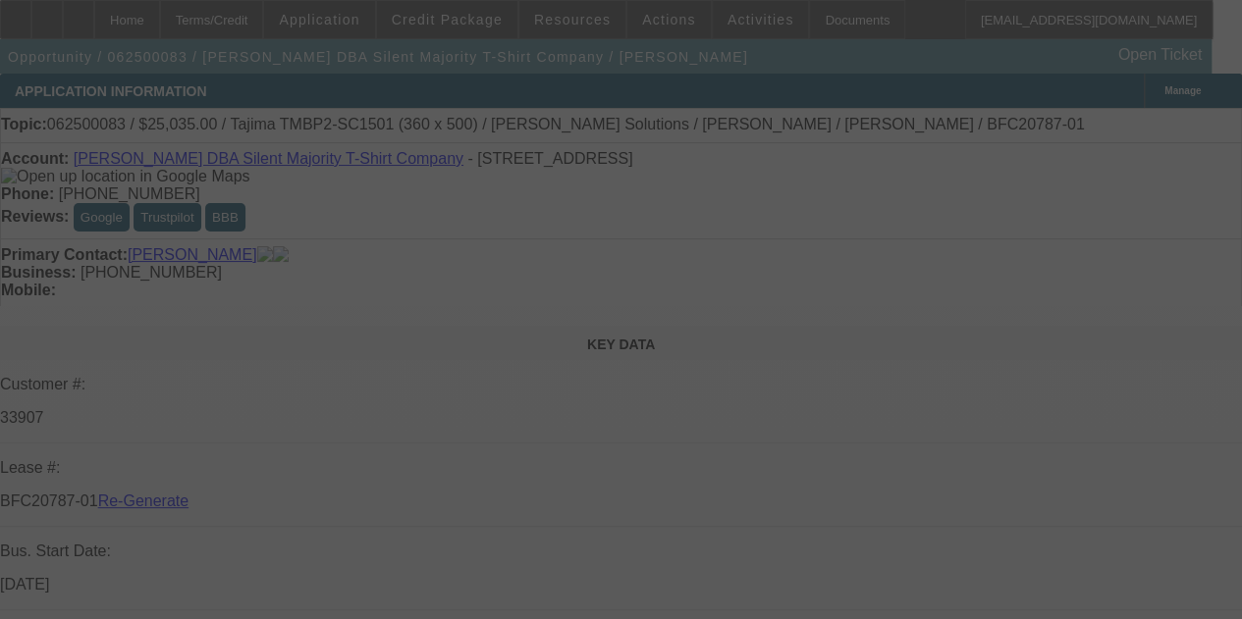
click at [724, 21] on div at bounding box center [621, 309] width 1242 height 619
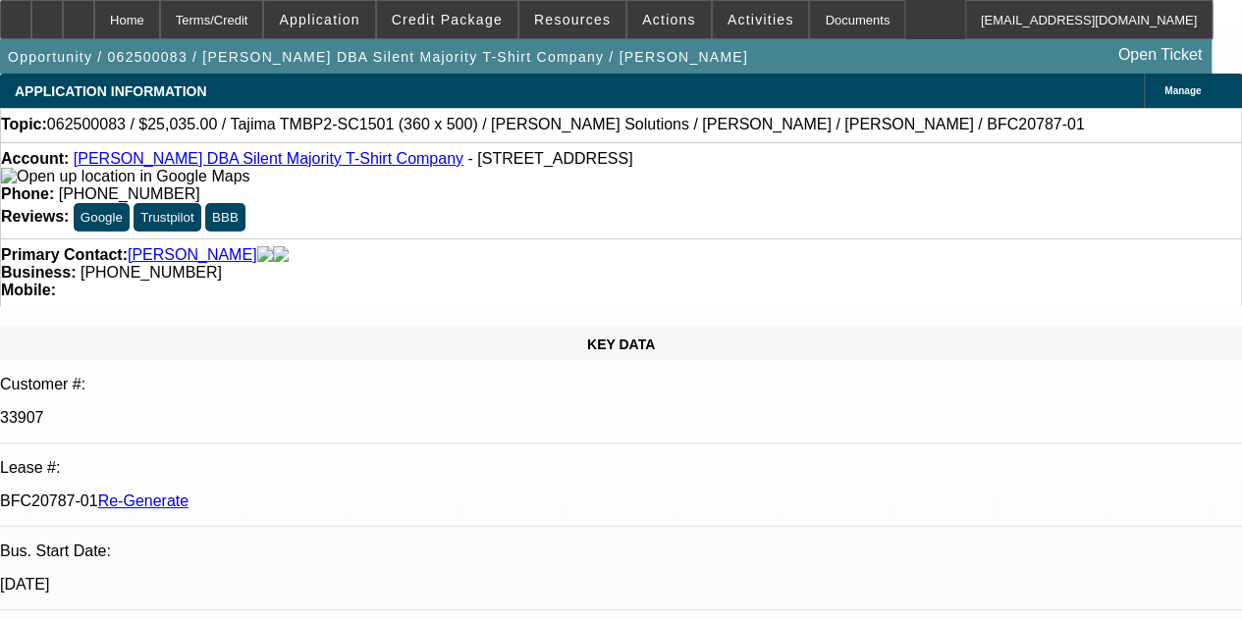
select select "0"
select select "6"
click at [727, 17] on span "Activities" at bounding box center [760, 20] width 67 height 16
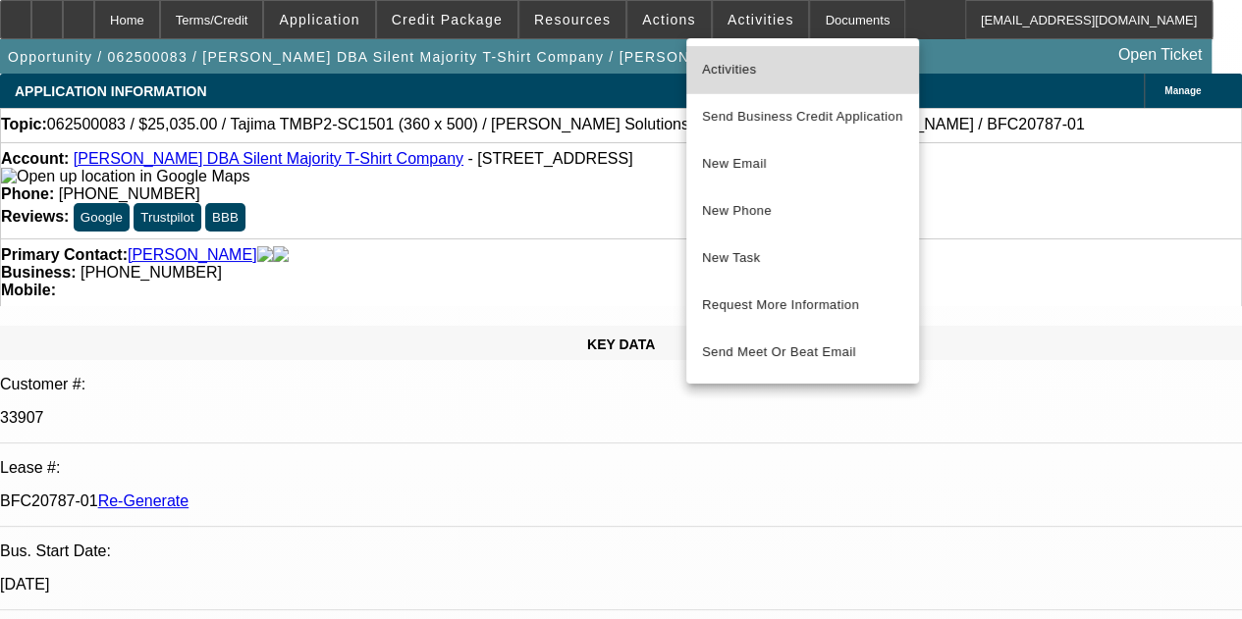
click at [725, 65] on span "Activities" at bounding box center [802, 70] width 201 height 24
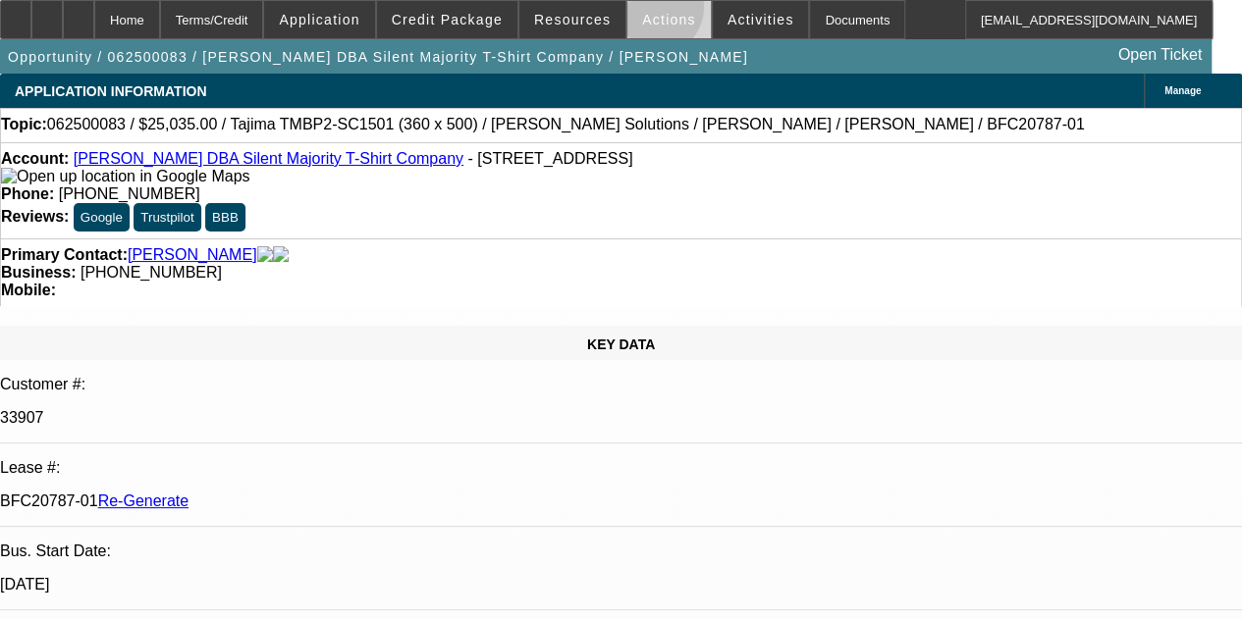
click at [637, 11] on span at bounding box center [668, 19] width 83 height 47
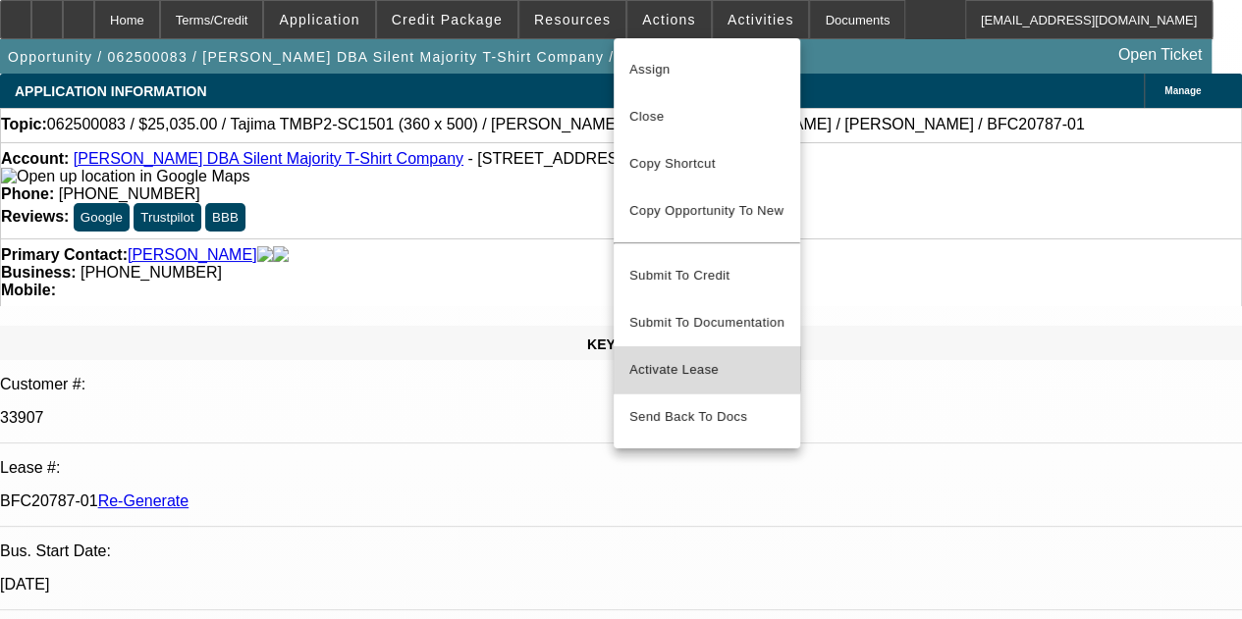
click at [683, 358] on span "Activate Lease" at bounding box center [706, 370] width 155 height 24
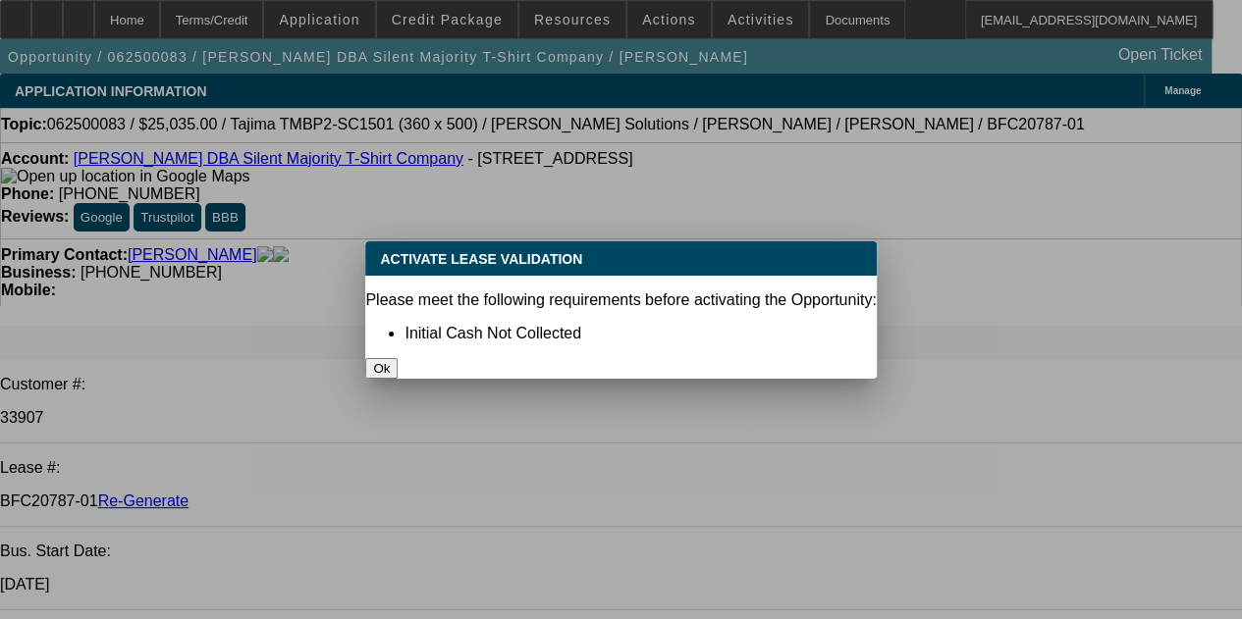
click at [397, 358] on button "Ok" at bounding box center [381, 368] width 32 height 21
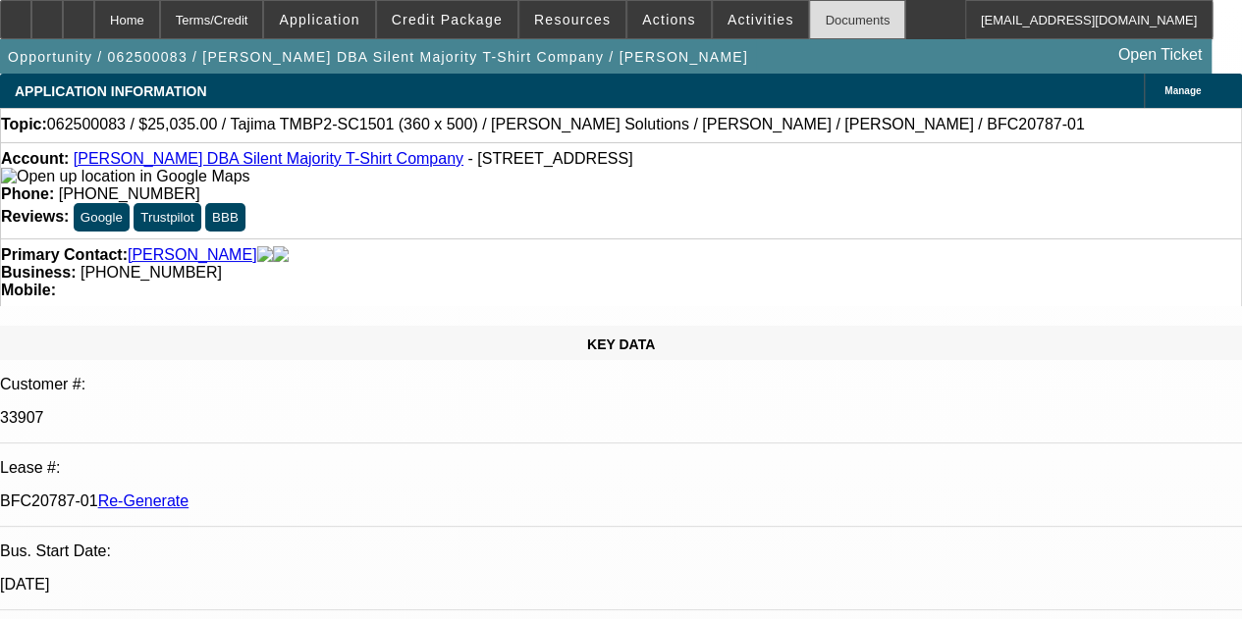
click at [809, 14] on div "Documents" at bounding box center [857, 19] width 96 height 39
click at [658, 7] on span at bounding box center [668, 19] width 83 height 47
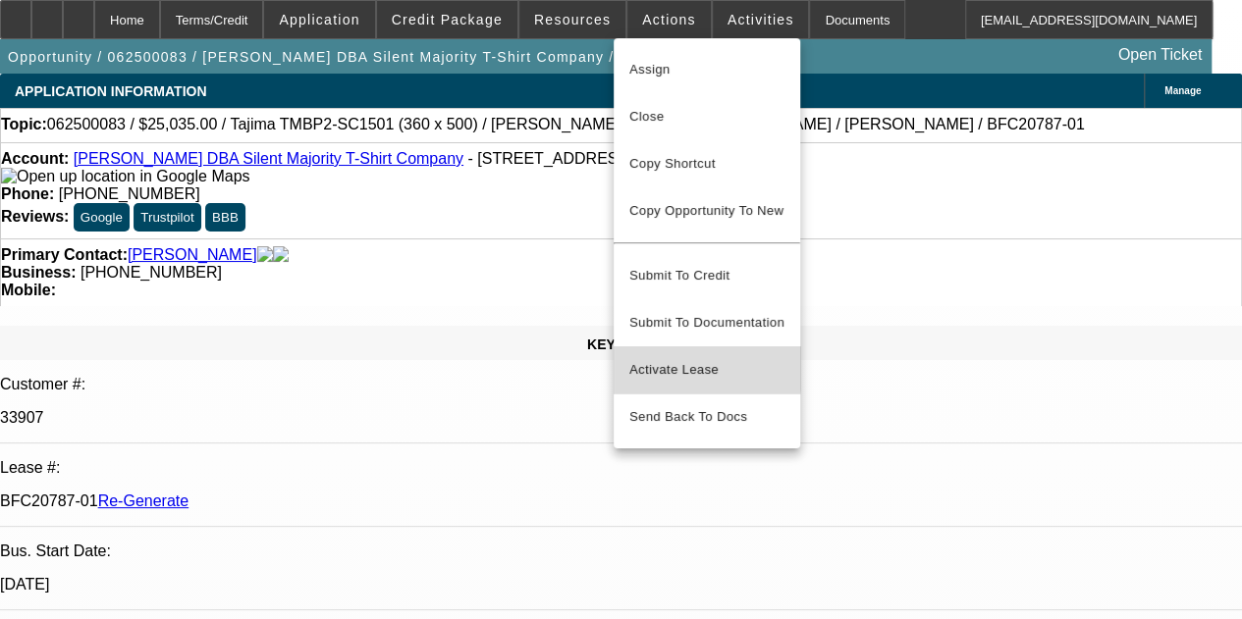
click at [666, 358] on span "Activate Lease" at bounding box center [706, 370] width 155 height 24
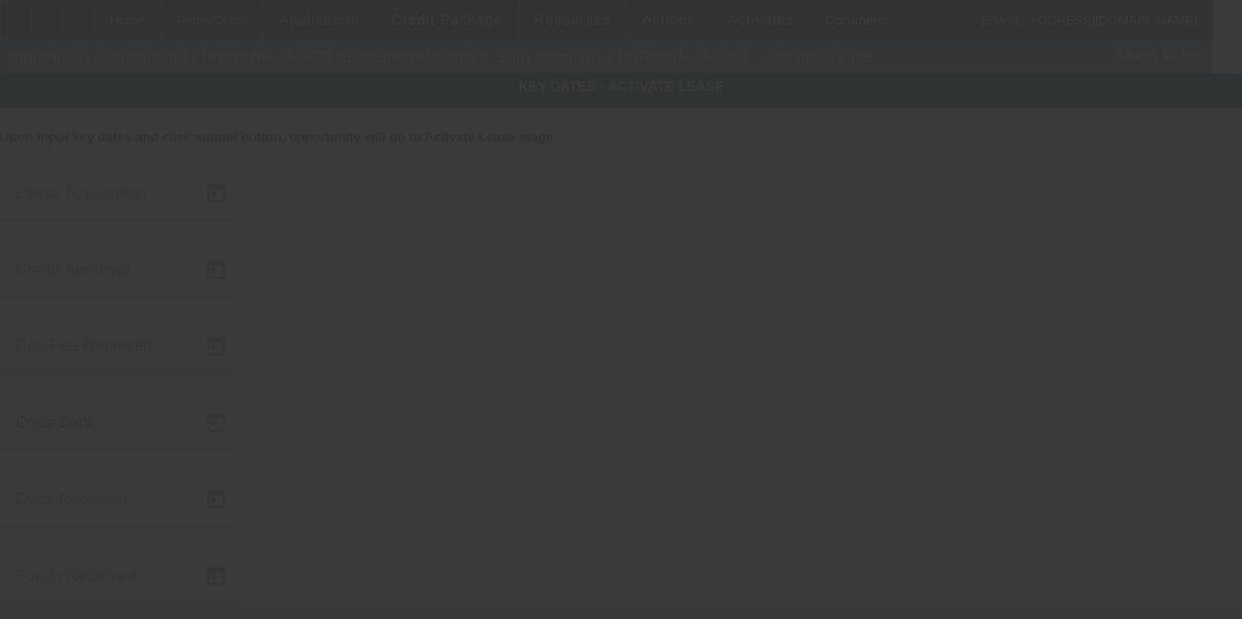
type input "6/4/2025"
type input "6/5/2025"
type input "6/9/2025"
type input "6/11/2025"
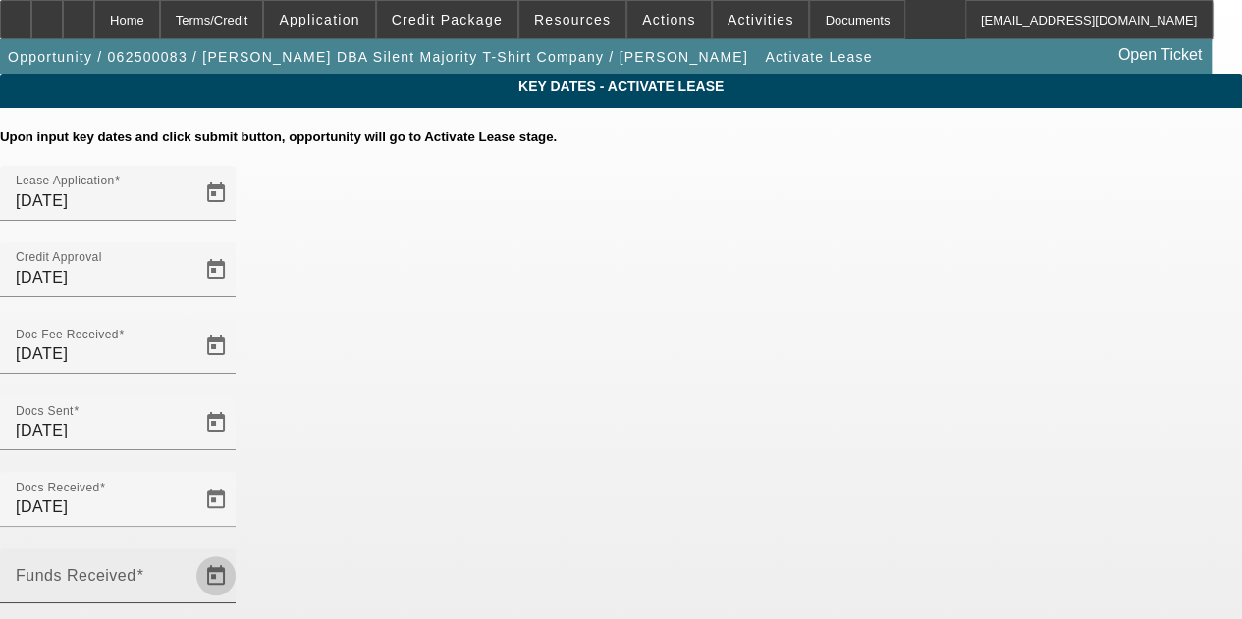
click at [239, 553] on span "Open calendar" at bounding box center [215, 576] width 47 height 47
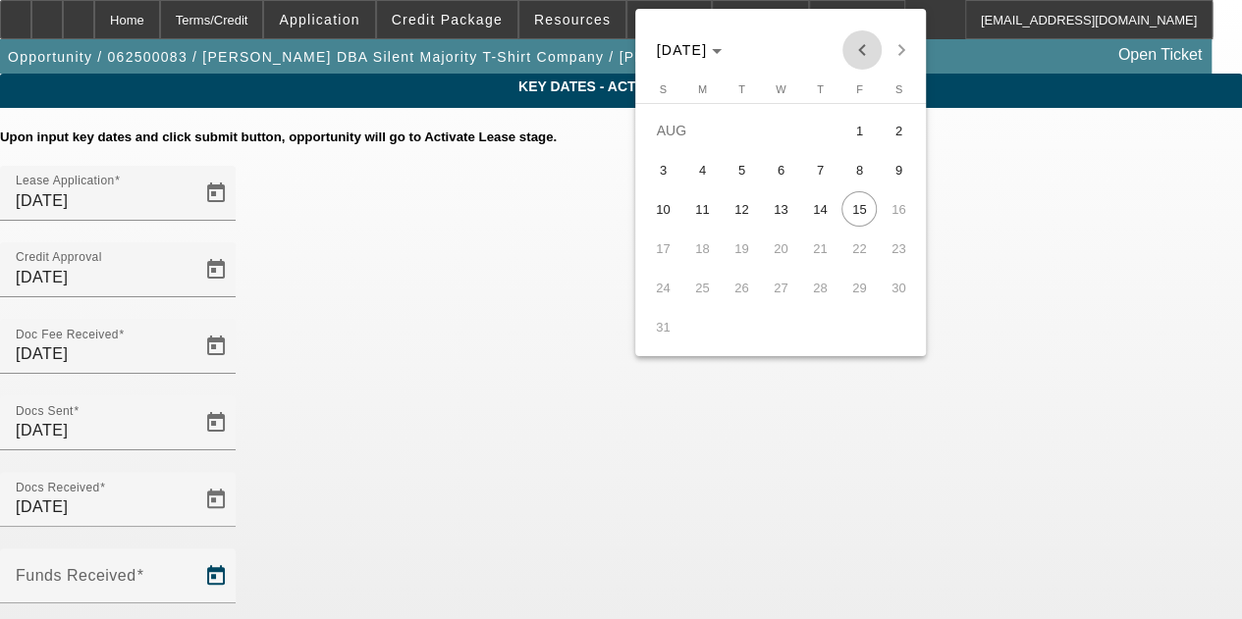
click at [858, 56] on span "Previous month" at bounding box center [861, 49] width 39 height 39
click at [859, 209] on span "13" at bounding box center [858, 208] width 35 height 35
type input "6/13/2025"
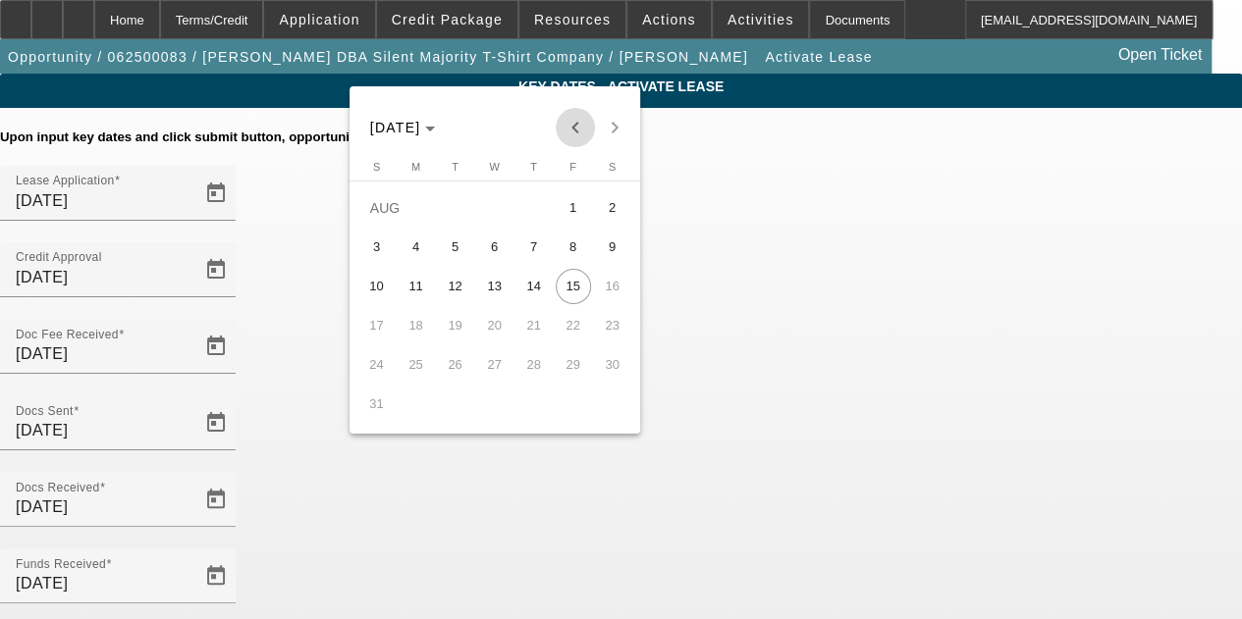
click at [581, 132] on span "Previous month" at bounding box center [575, 127] width 39 height 39
click at [571, 127] on span "Previous month" at bounding box center [575, 127] width 39 height 39
click at [558, 286] on span "13" at bounding box center [573, 286] width 35 height 35
type input "6/13/2025"
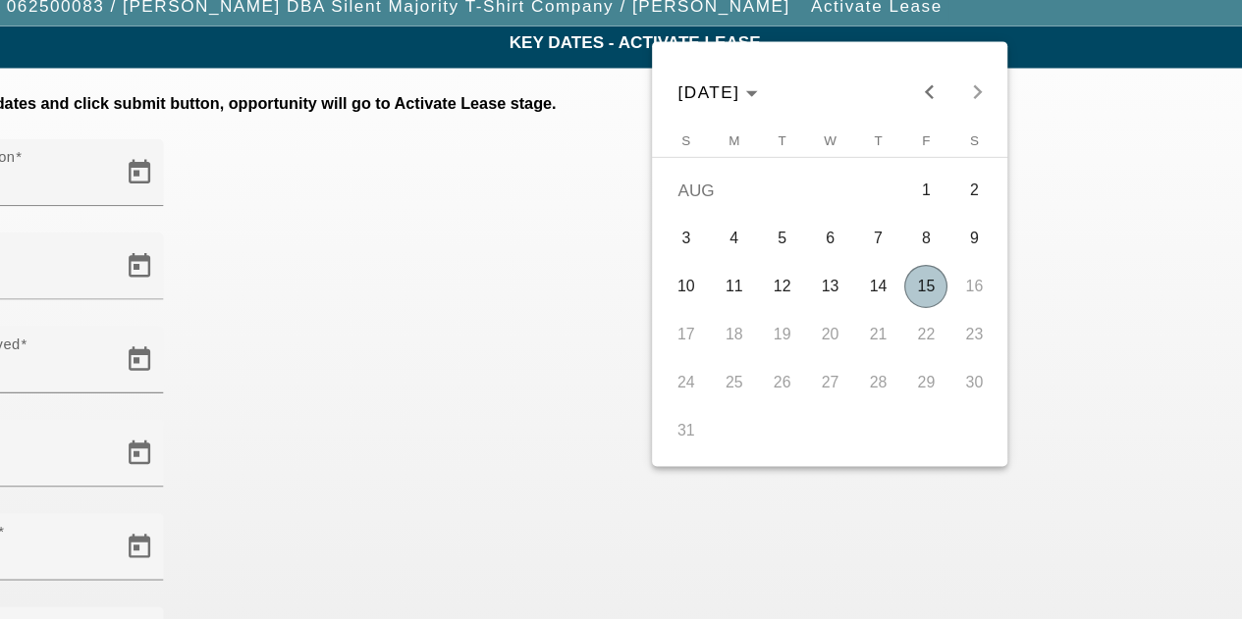
click at [860, 295] on span "15" at bounding box center [858, 286] width 35 height 35
type input "8/15/2025"
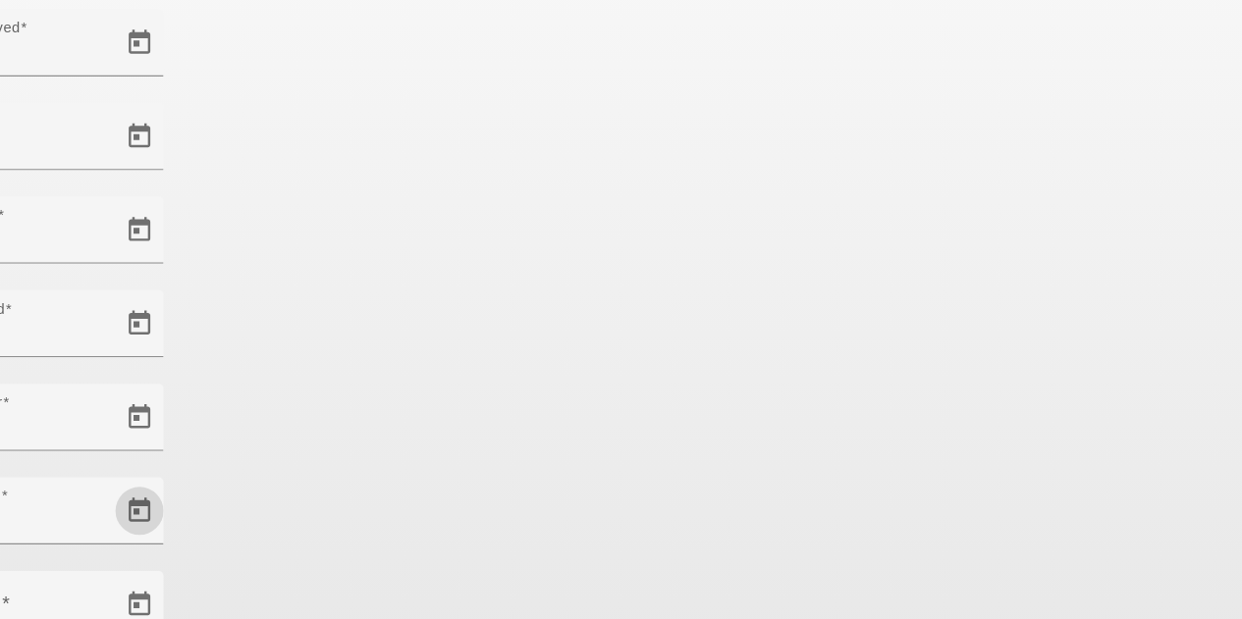
scroll to position [197, 0]
click at [239, 584] on span "Open calendar" at bounding box center [215, 607] width 47 height 47
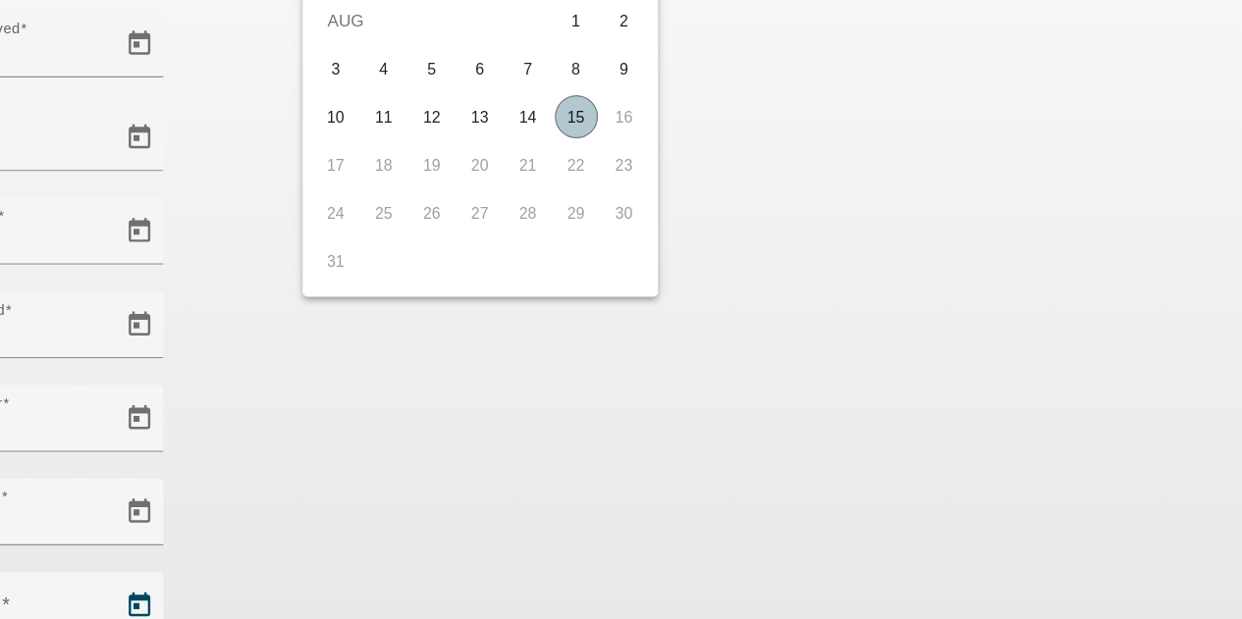
click at [573, 215] on span "15" at bounding box center [573, 207] width 35 height 35
type input "8/15/2025"
type input "9/1/2025"
type input "10/1/2025"
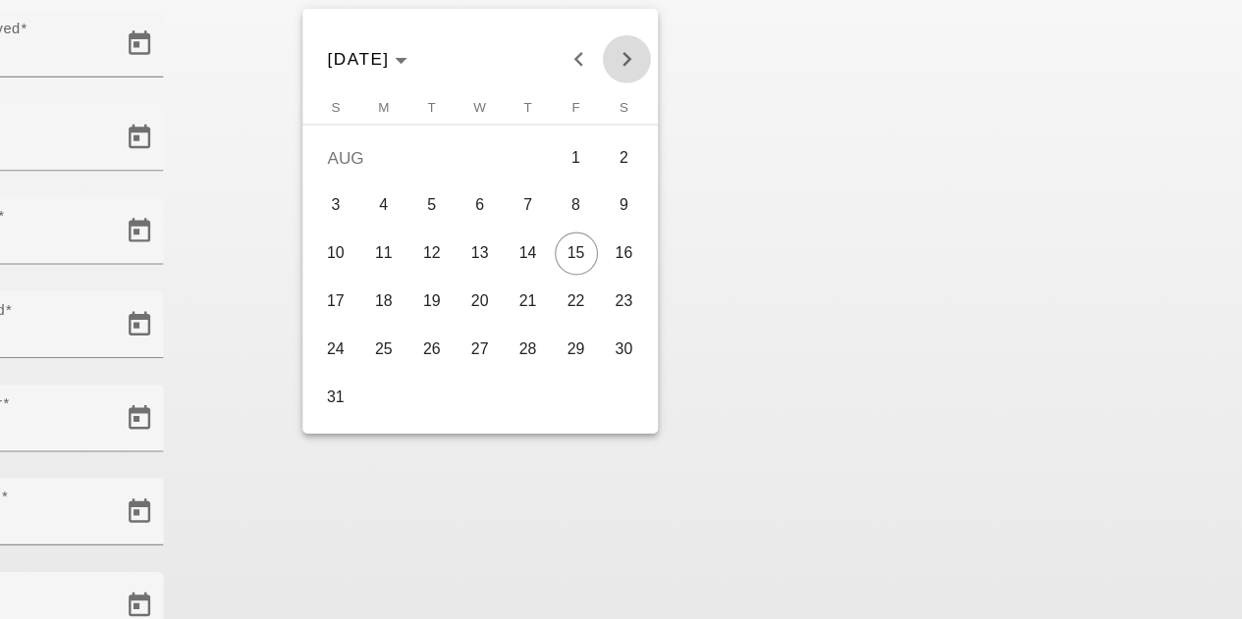
click at [617, 160] on span "Next month" at bounding box center [614, 160] width 39 height 39
click at [416, 366] on span "15" at bounding box center [415, 359] width 35 height 35
type input "9/15/2025"
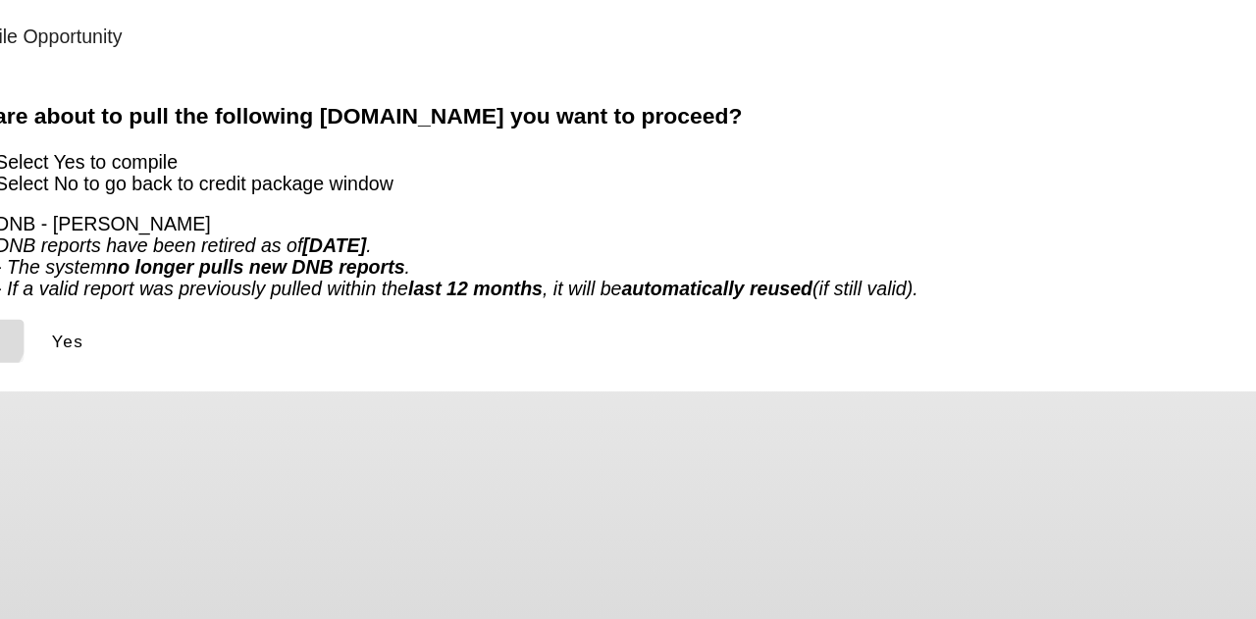
click at [80, 384] on icon at bounding box center [80, 392] width 0 height 16
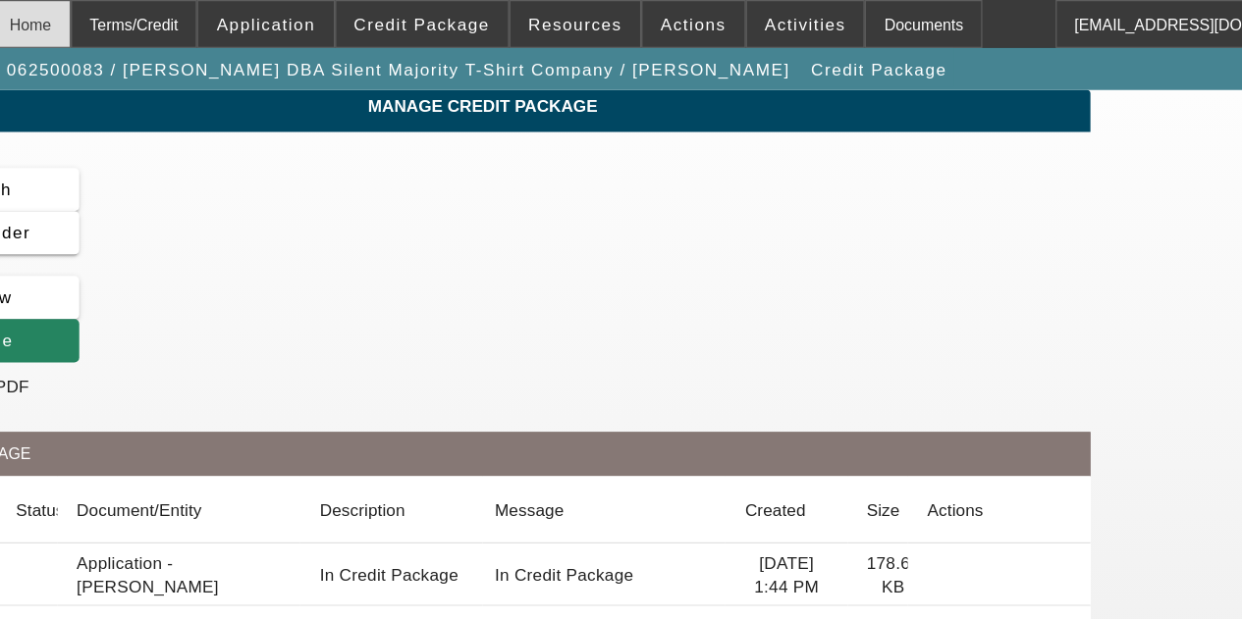
click at [160, 24] on div "Home" at bounding box center [127, 19] width 66 height 39
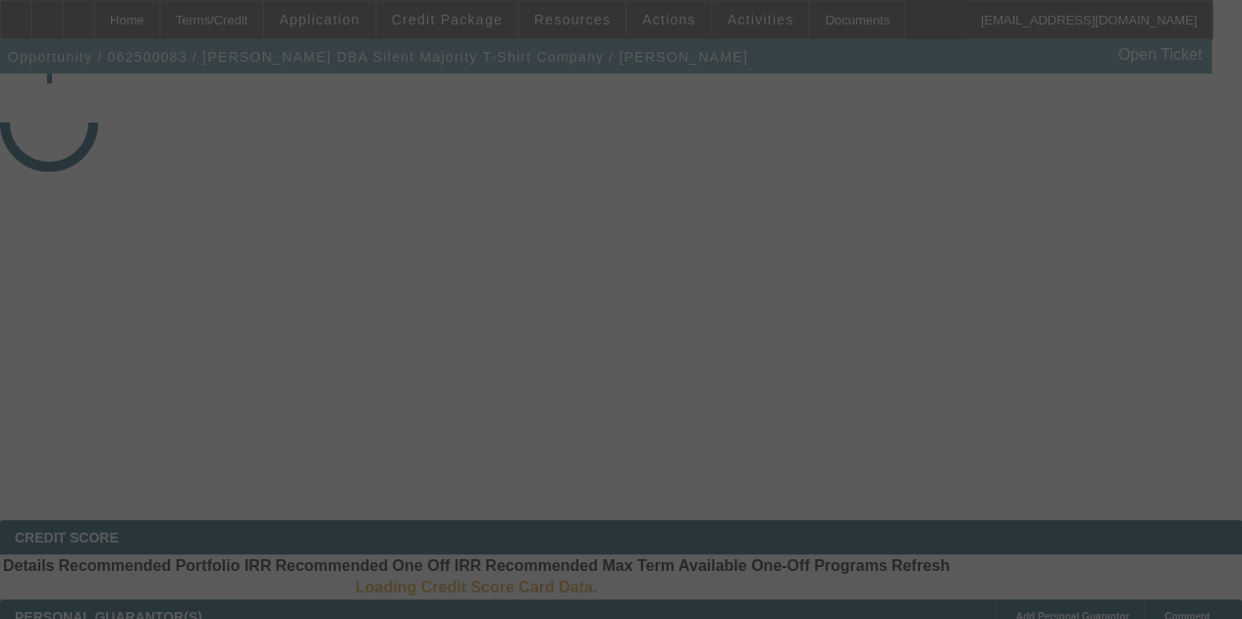
select select "4"
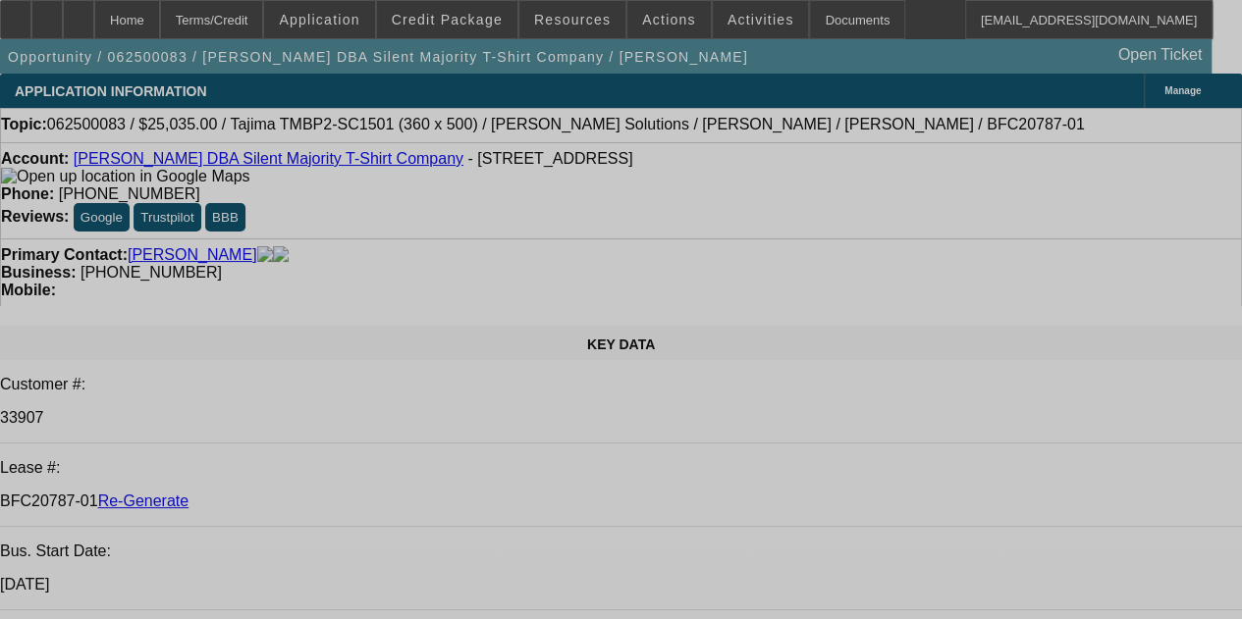
select select "0"
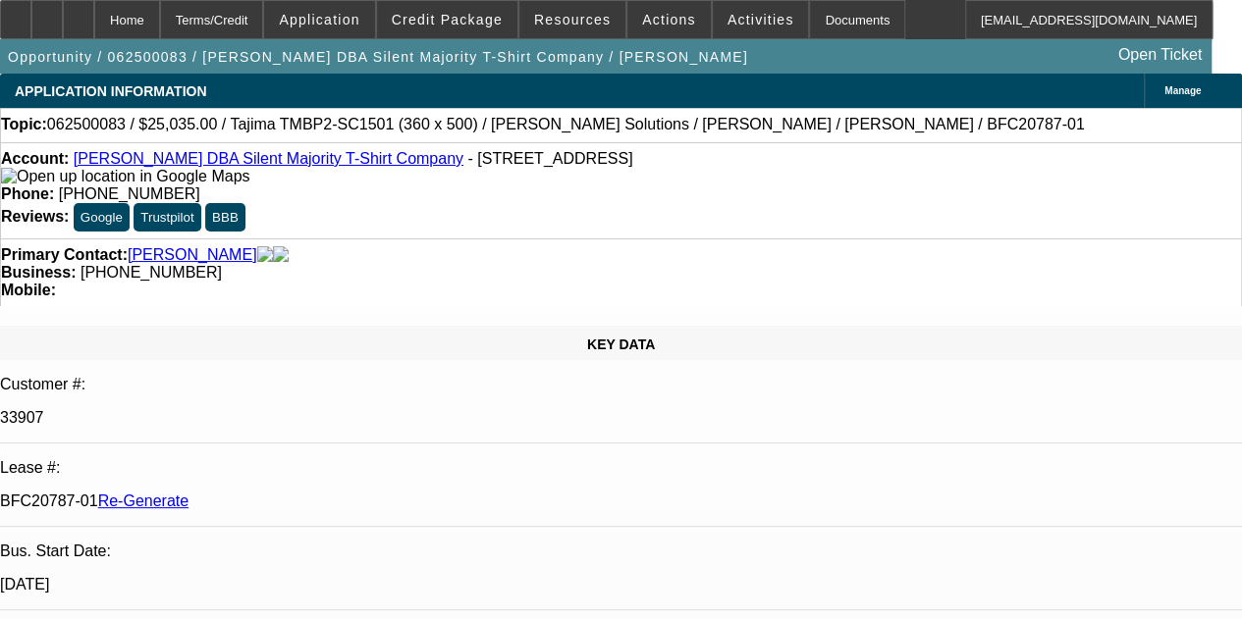
select select "0"
select select "6"
click at [828, 19] on div "Documents" at bounding box center [857, 19] width 96 height 39
click at [94, 12] on div at bounding box center [78, 19] width 31 height 39
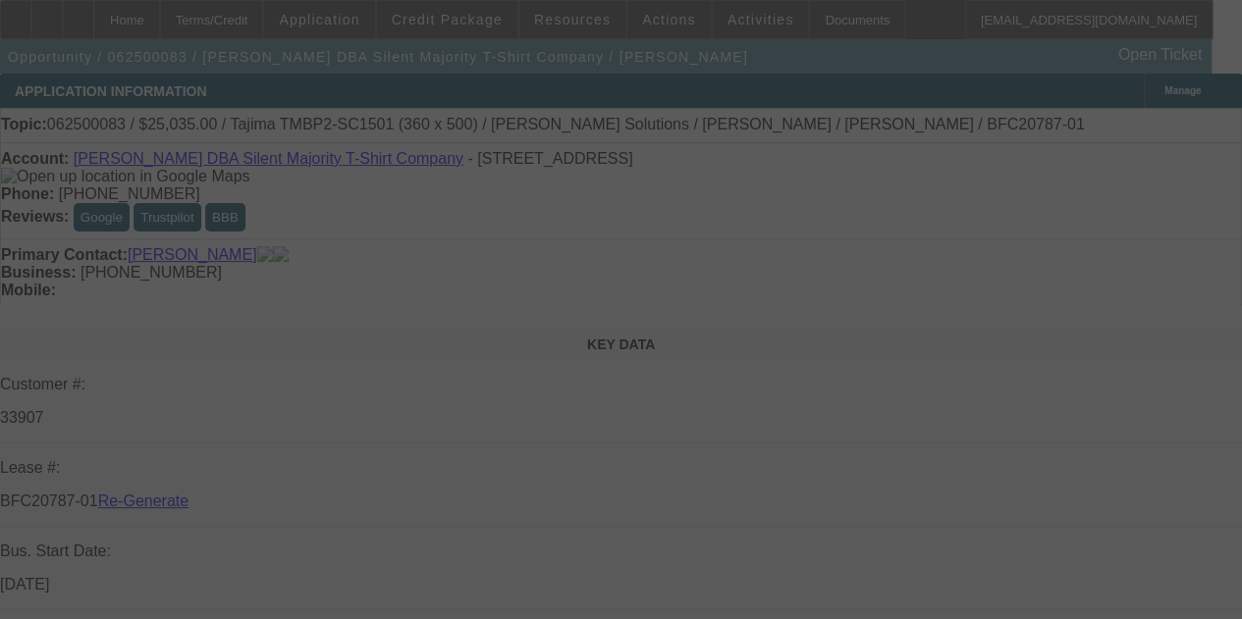
select select "4"
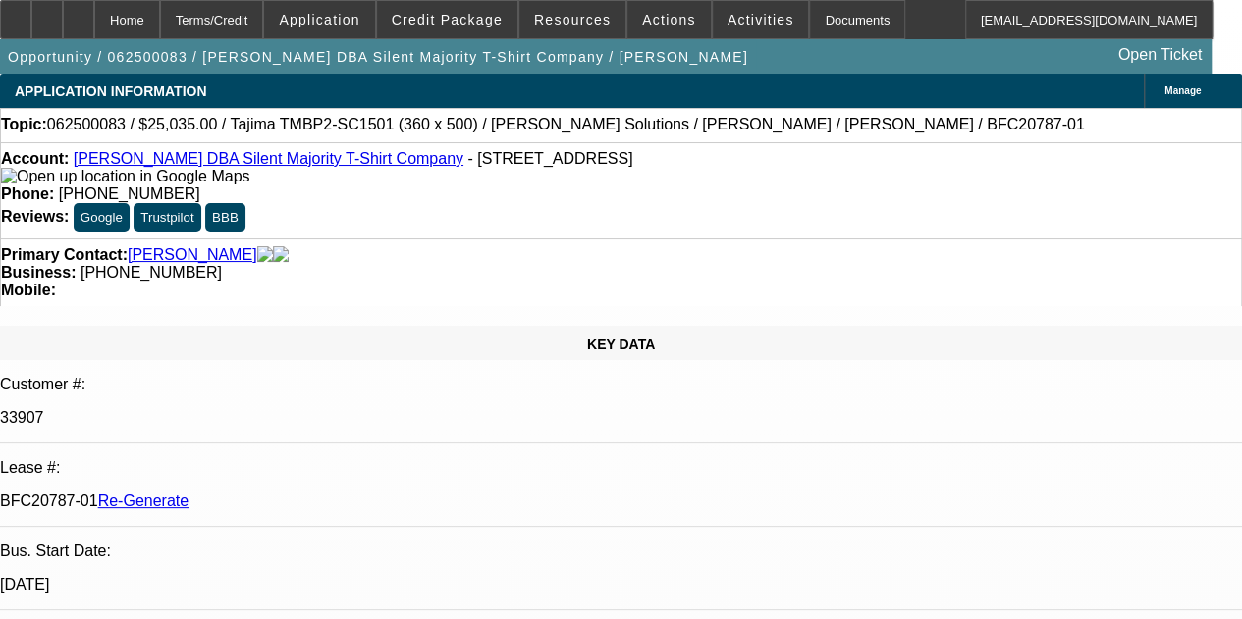
select select "0"
select select "6"
click at [817, 13] on div "Documents" at bounding box center [857, 19] width 96 height 39
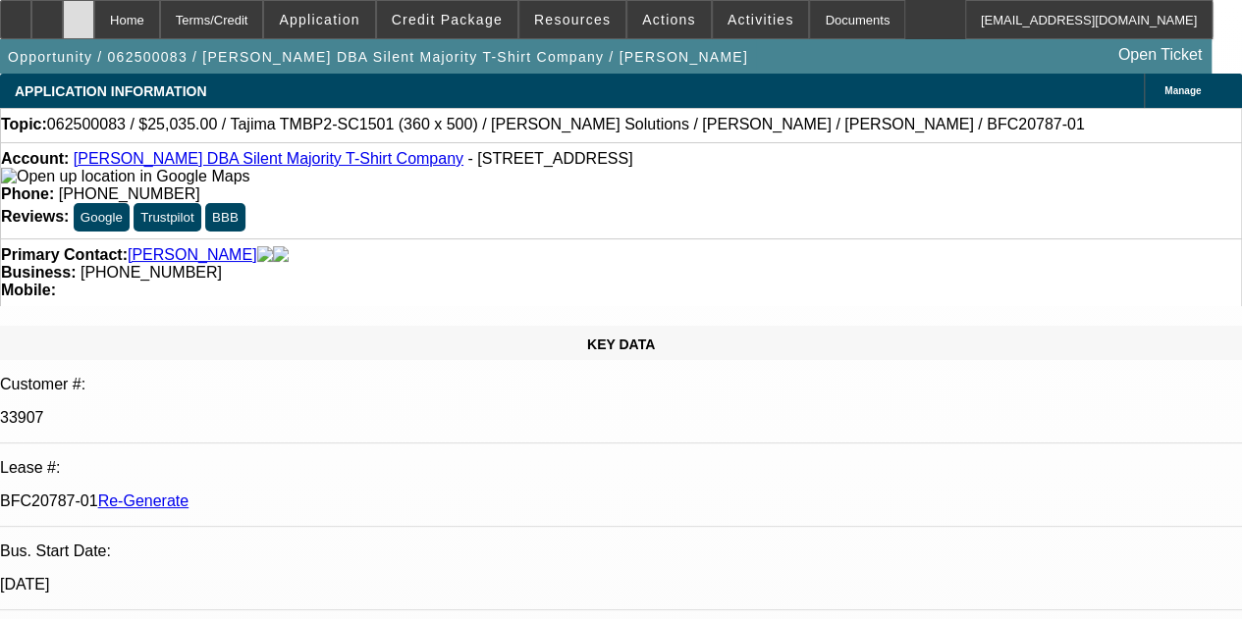
click at [79, 13] on icon at bounding box center [79, 13] width 0 height 0
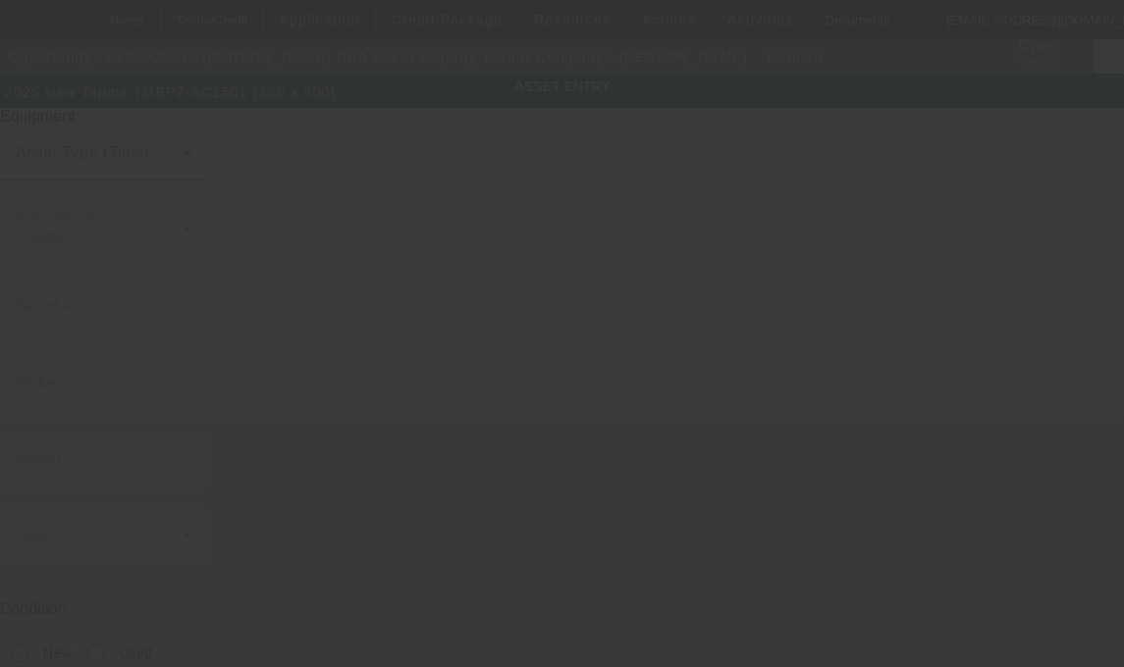
type input "Tajima"
type input "TMBP2-SC1501 (360 x 500)"
radio input "true"
type textarea "Picker Free 1 Head / 15 Needle Embroidery Machine includes Stand, Supply Kit, C…"
type input "[STREET_ADDRESS]"
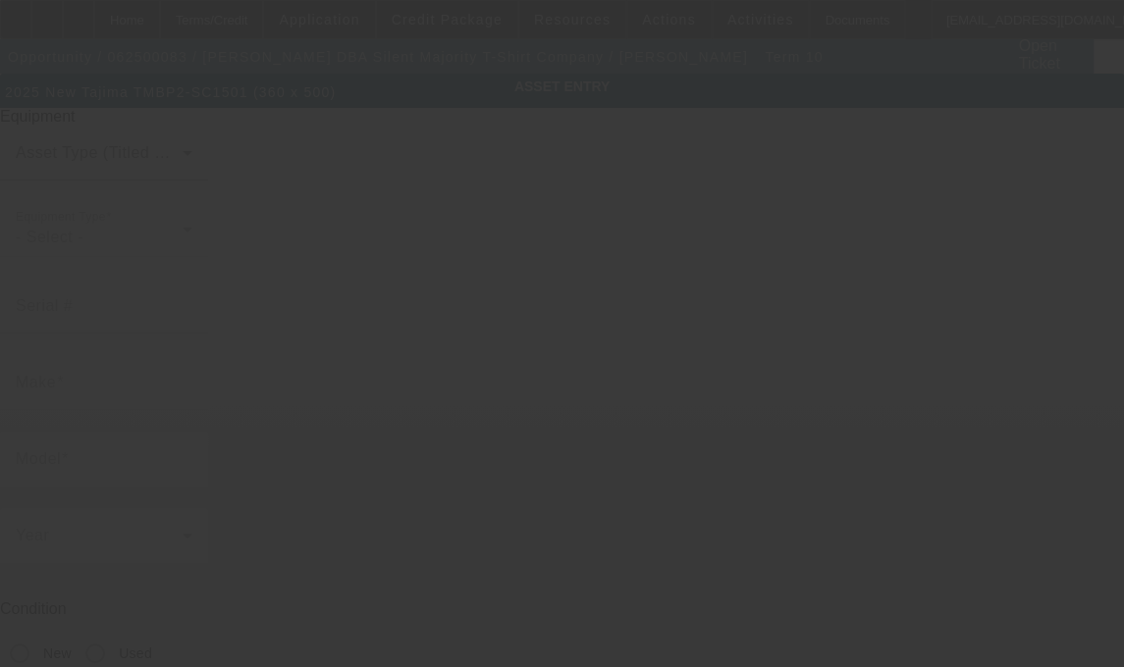
type input "Waukesha"
type input "53186"
type input "Waukesha"
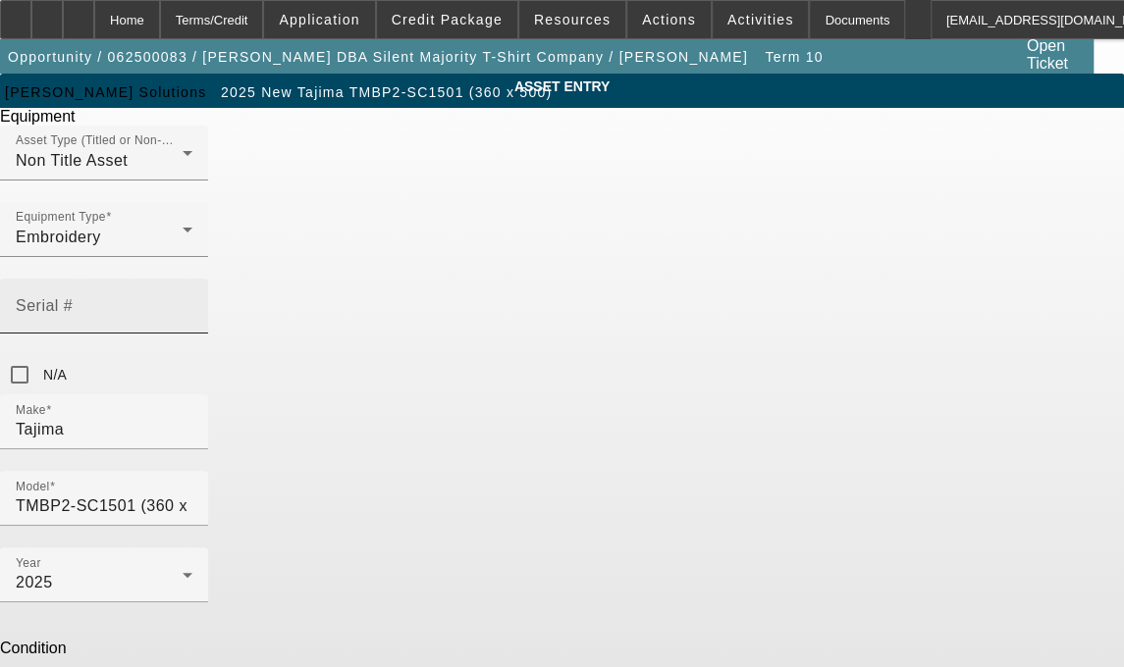
click at [73, 297] on mat-label "Serial #" at bounding box center [44, 305] width 57 height 17
click at [192, 302] on input "Serial #" at bounding box center [104, 314] width 177 height 24
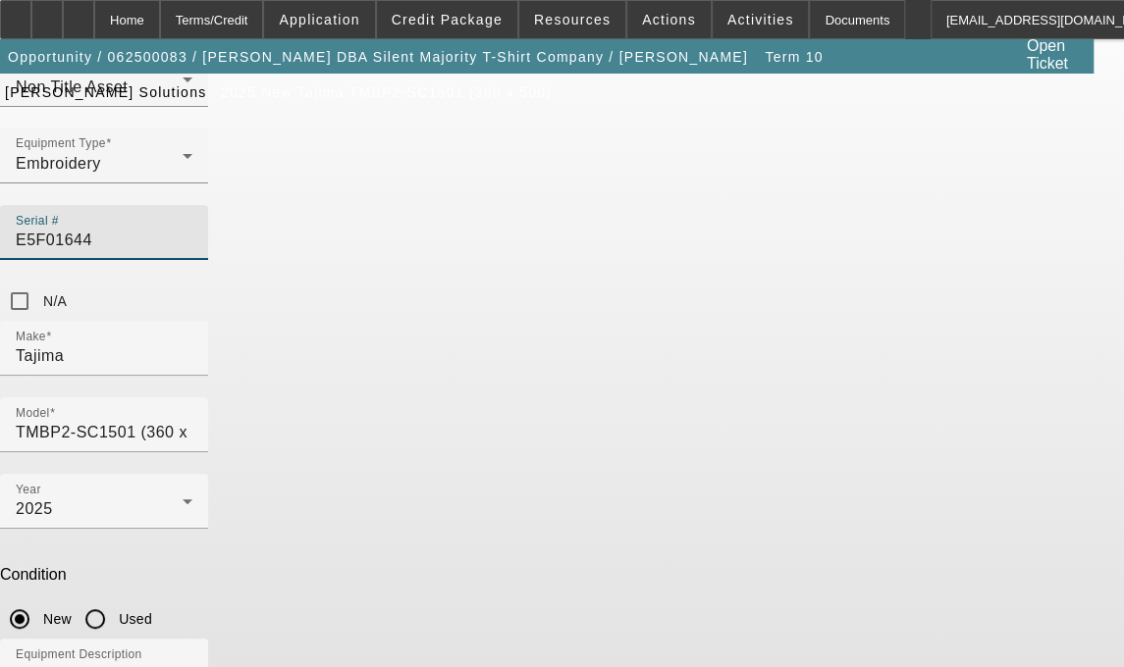
type input "E5F01644"
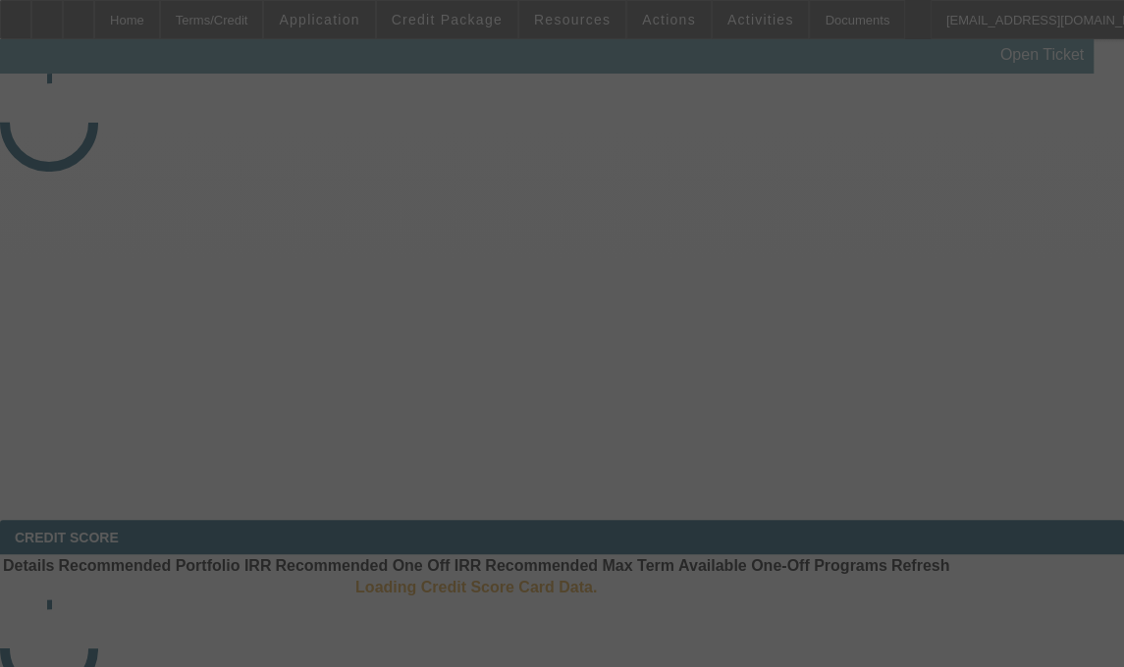
select select "4"
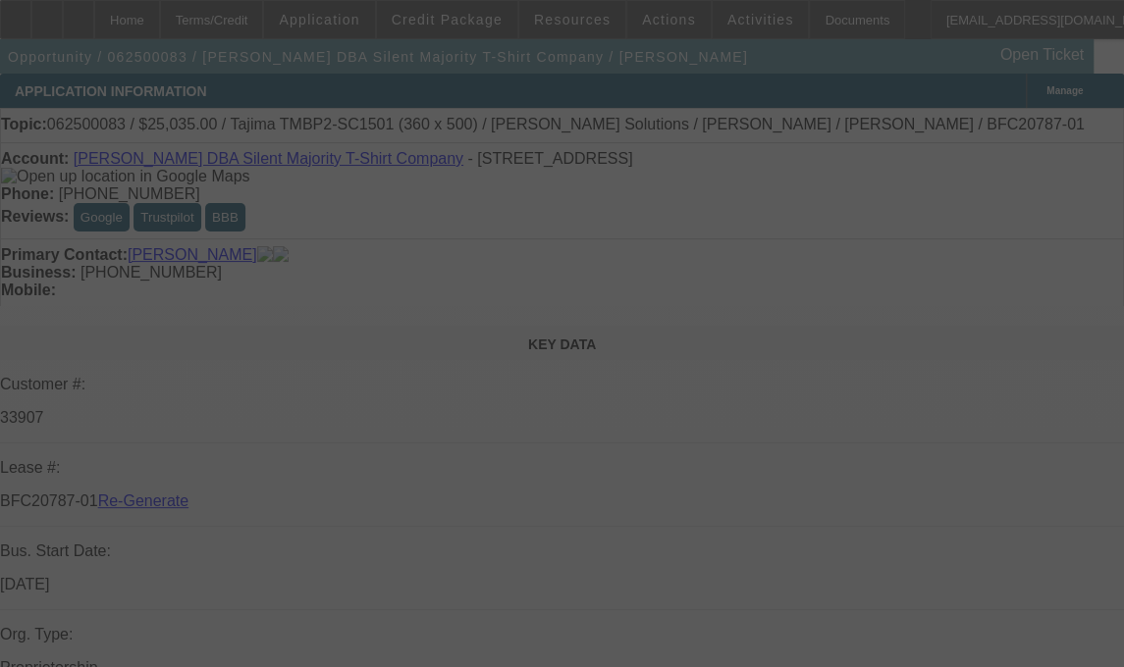
click at [1017, 171] on div at bounding box center [562, 333] width 1124 height 667
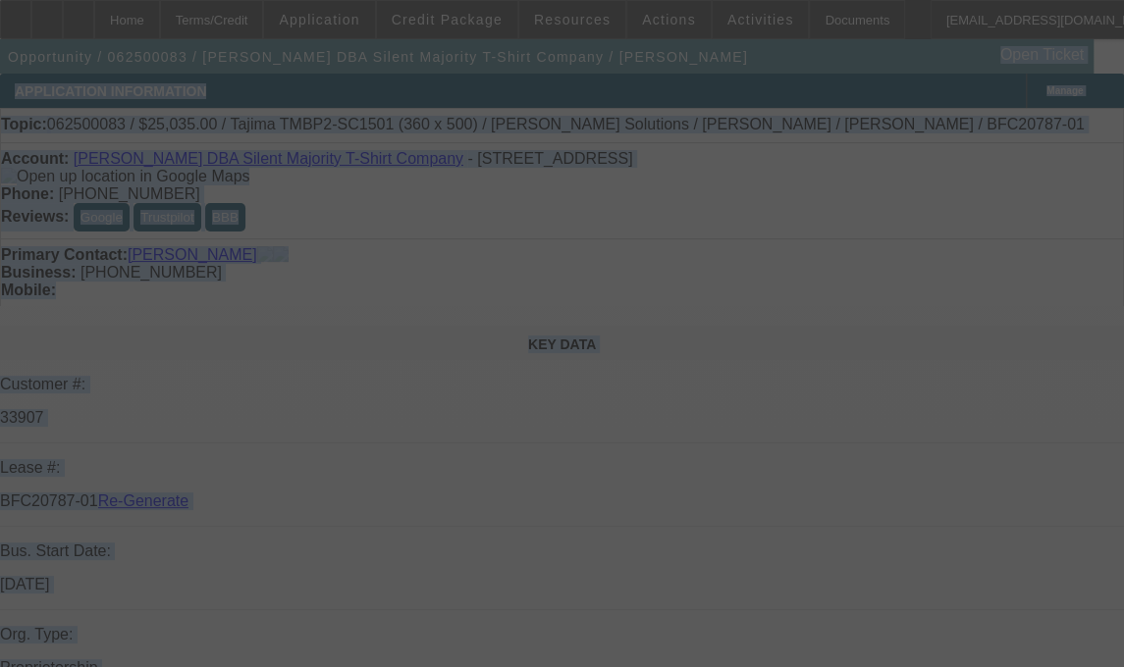
select select "0"
select select "6"
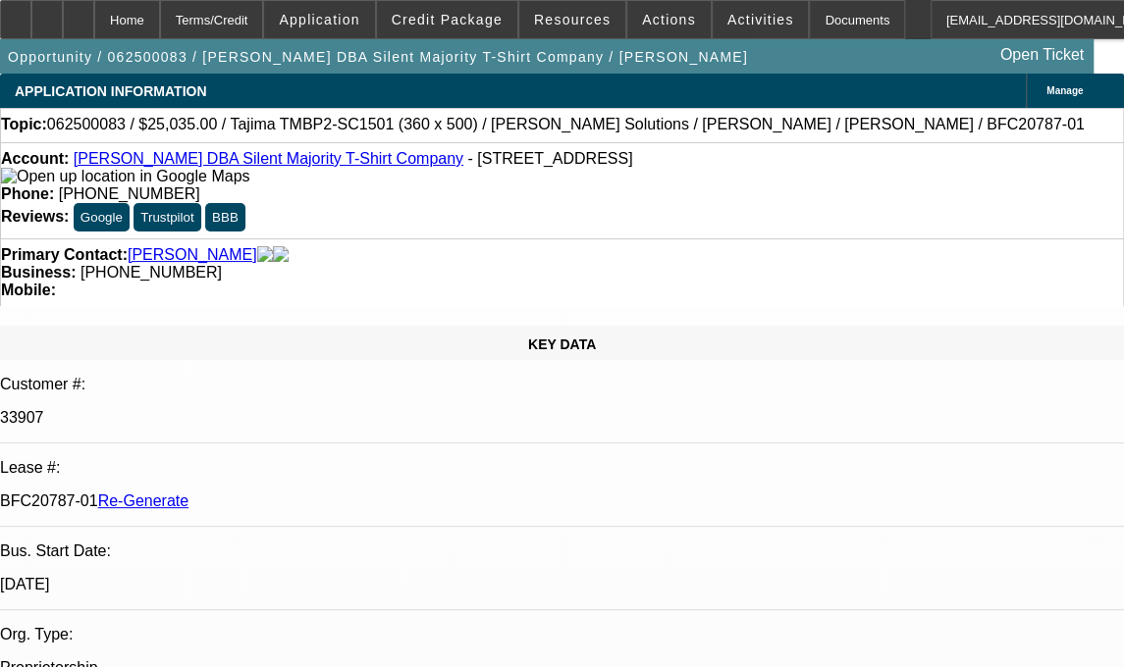
click at [1113, 0] on html "Home Terms/Credit Application Credit Package Resources Actions Activities Docum…" at bounding box center [562, 333] width 1124 height 667
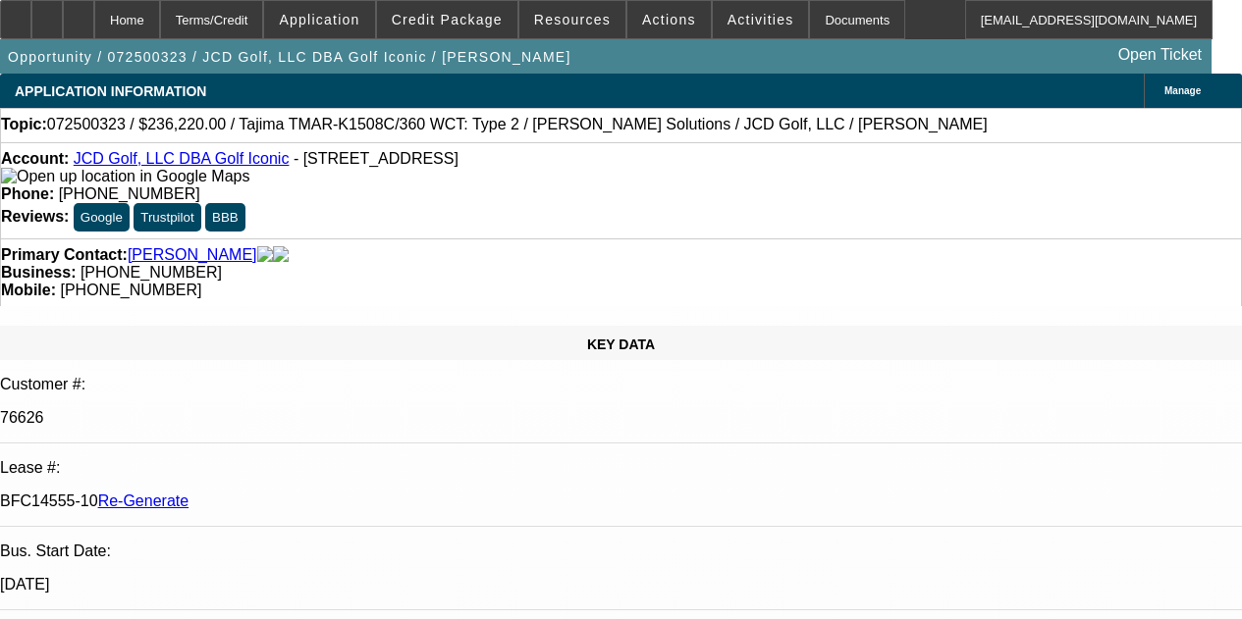
select select "4"
select select "0"
select select "2"
select select "0"
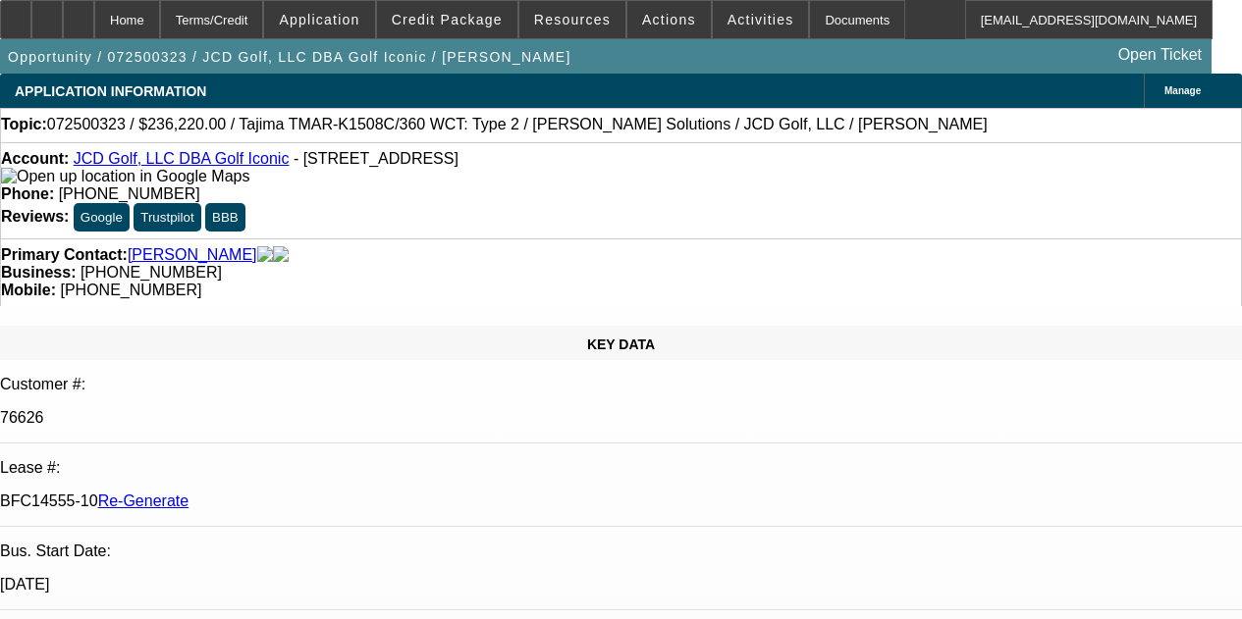
select select "6"
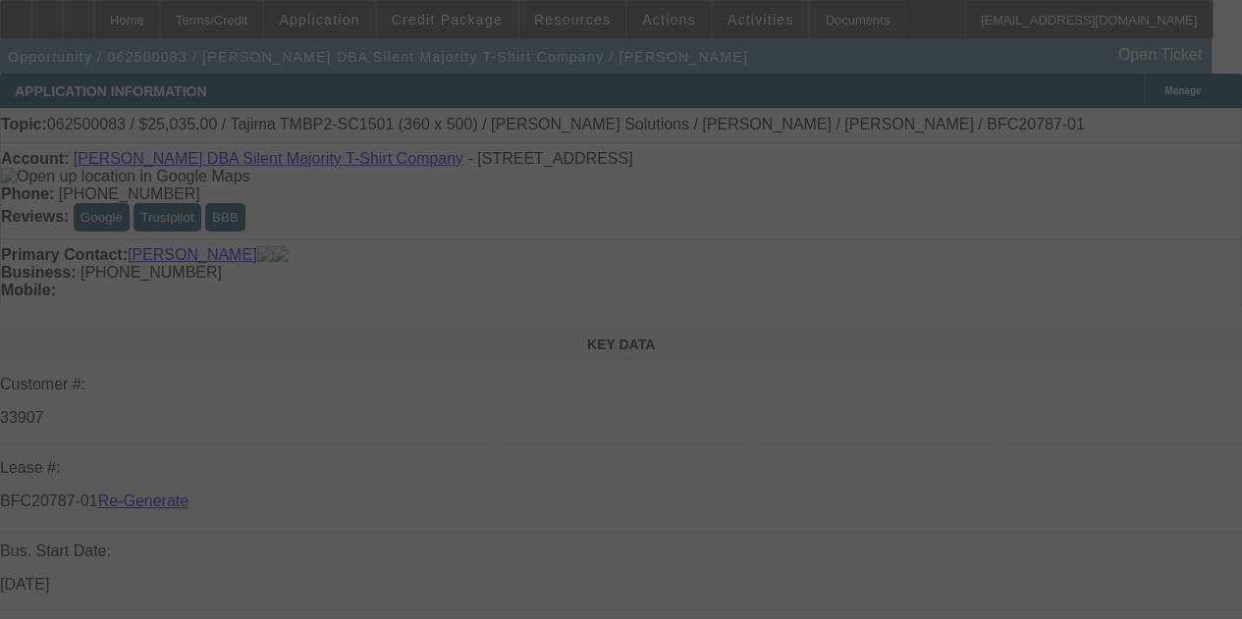
select select "4"
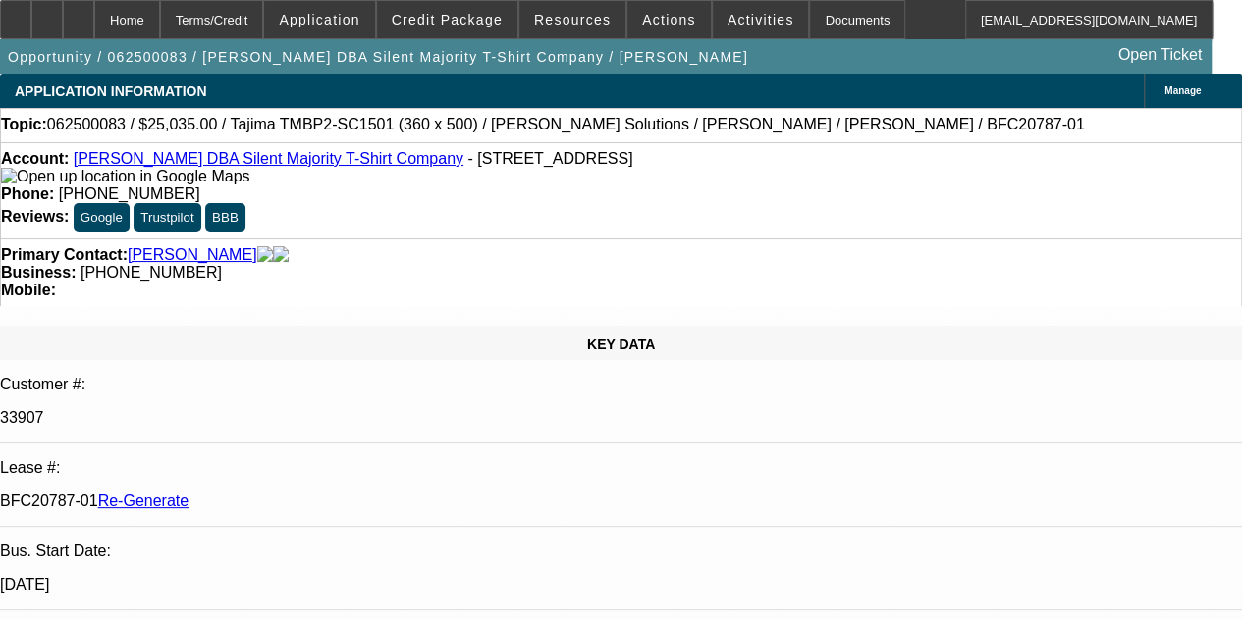
select select "0"
select select "6"
